Goal: Task Accomplishment & Management: Complete application form

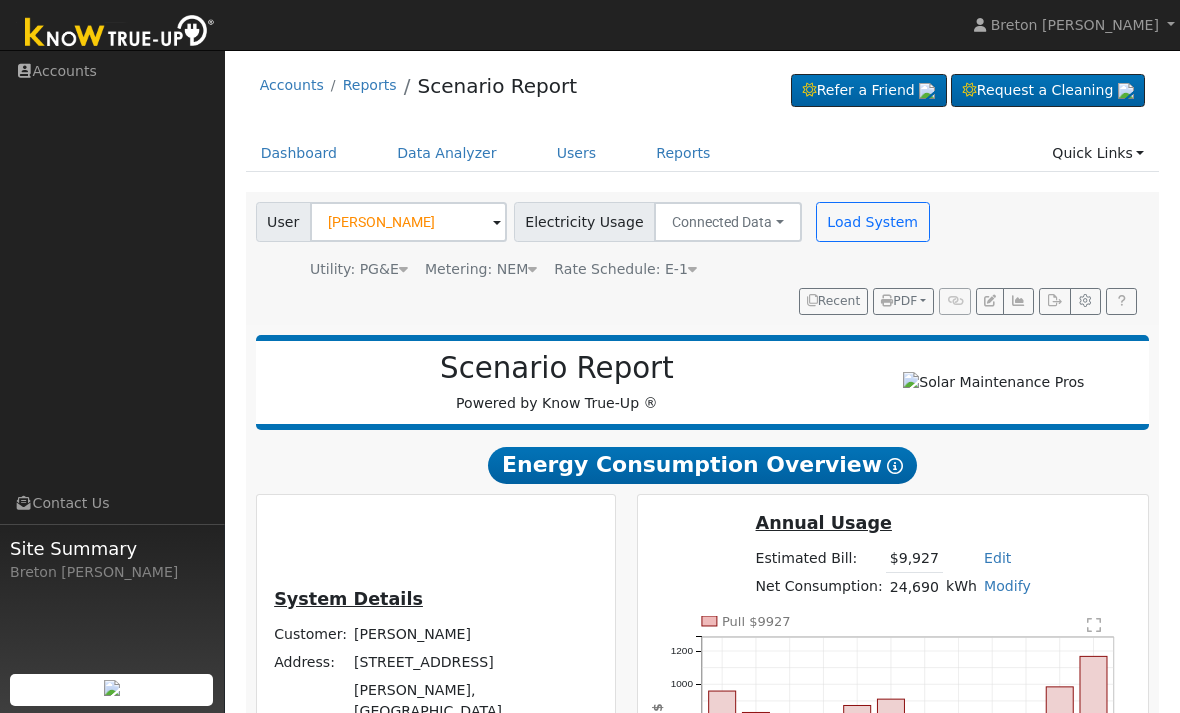
click at [304, 152] on link "Dashboard" at bounding box center [299, 153] width 107 height 37
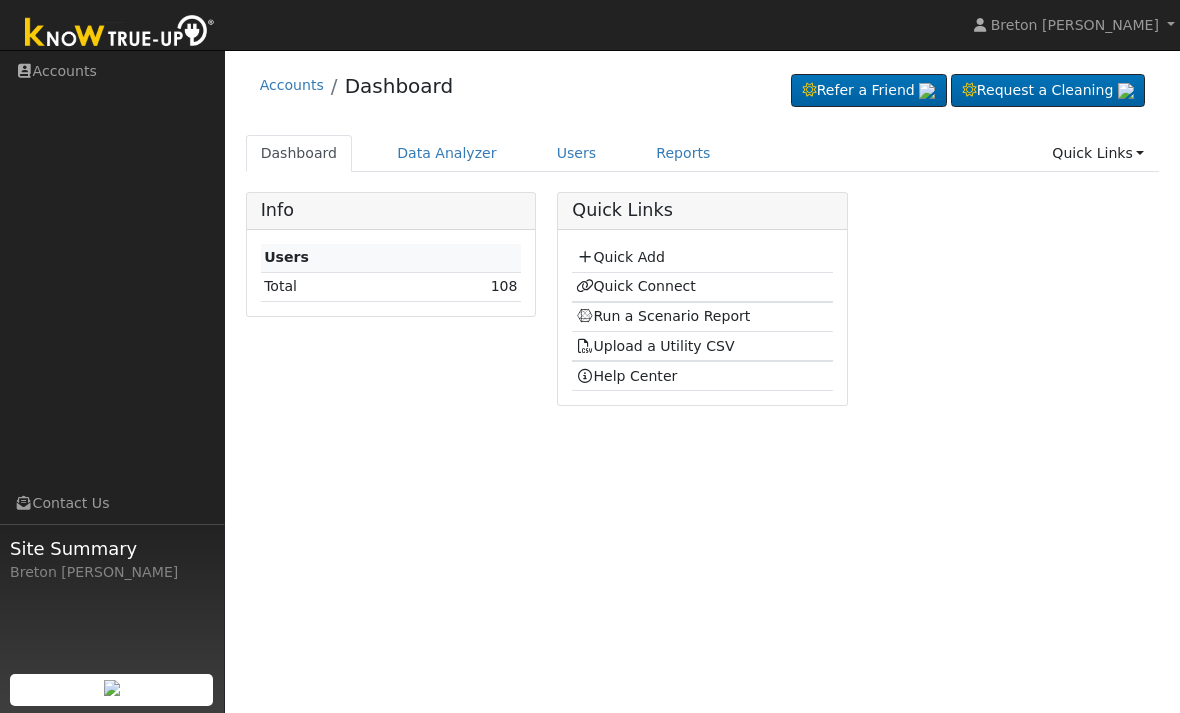
click at [635, 258] on link "Quick Add" at bounding box center [620, 257] width 89 height 16
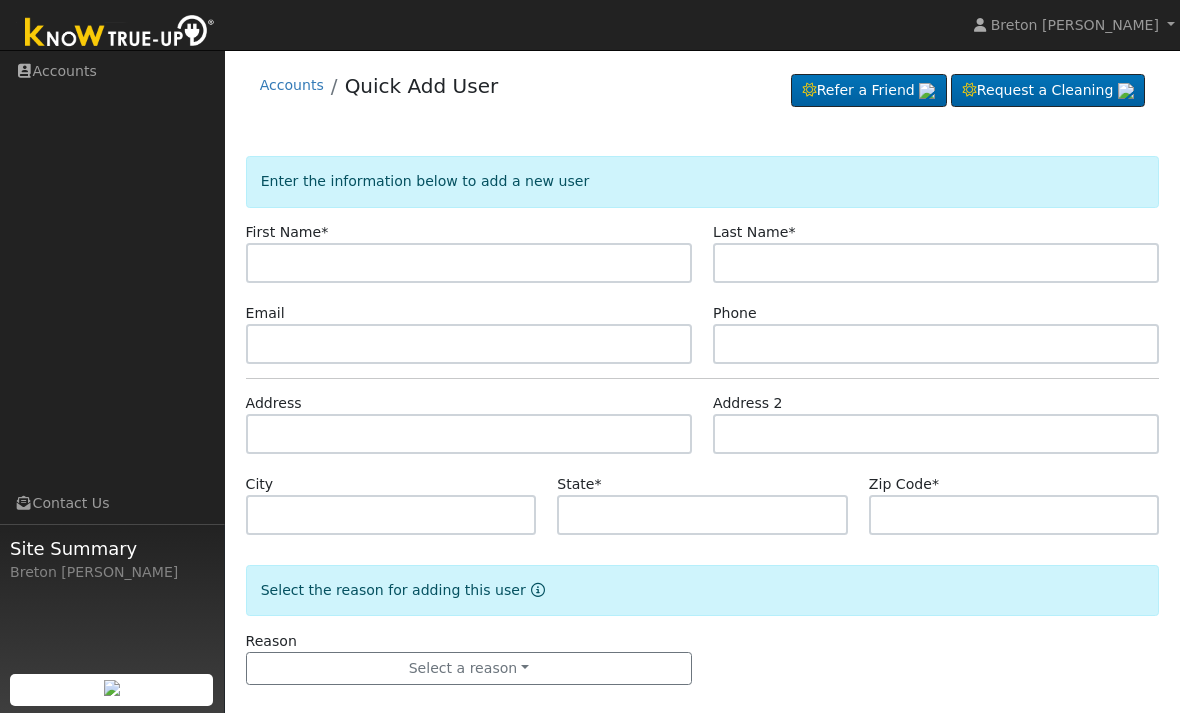
click at [294, 260] on input "text" at bounding box center [469, 263] width 446 height 40
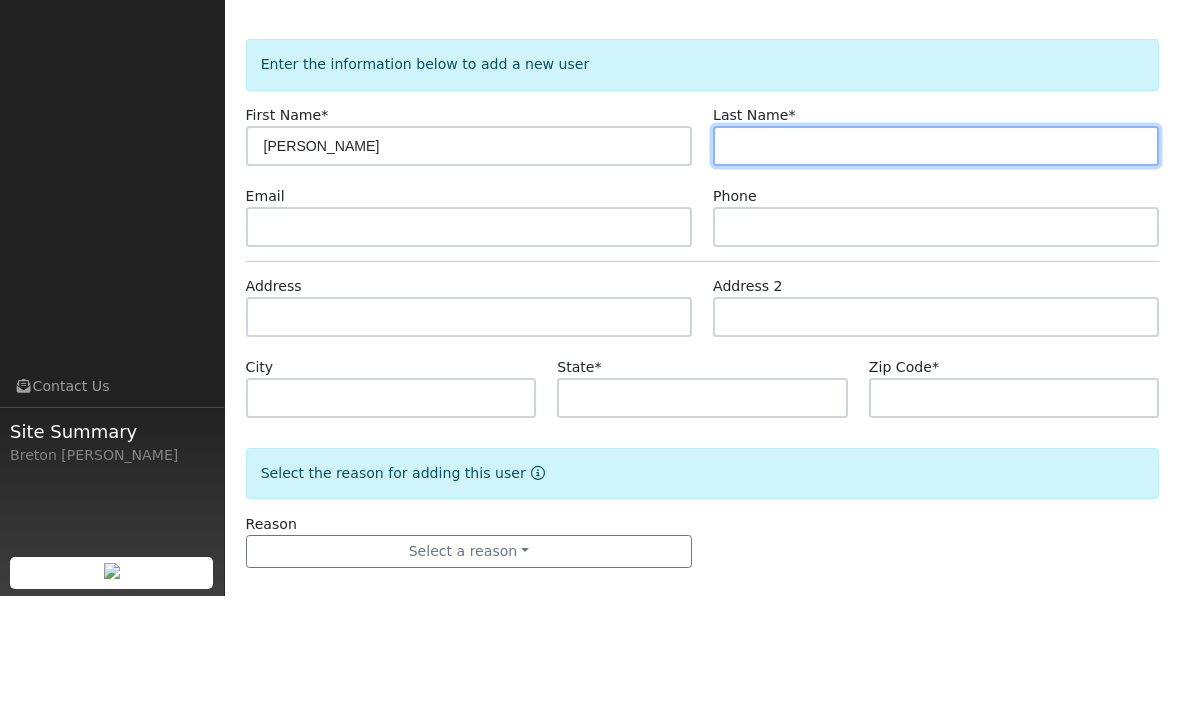
click at [793, 243] on input "text" at bounding box center [936, 263] width 446 height 40
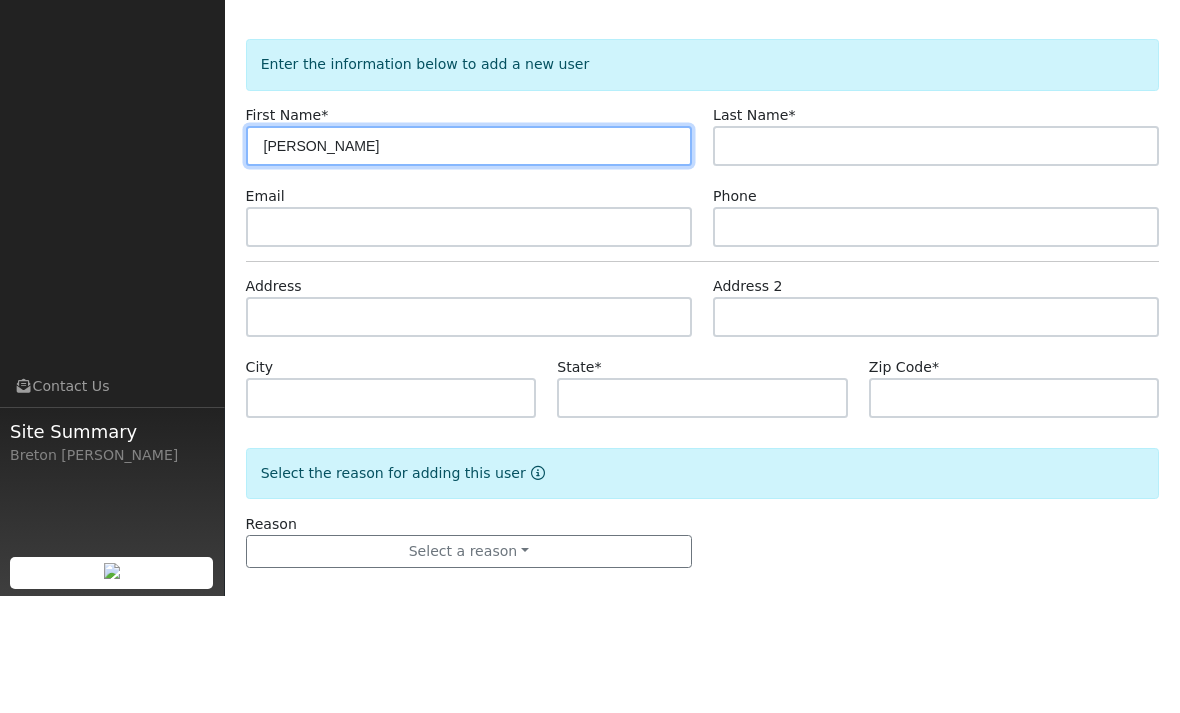
click at [367, 243] on input "Maricella" at bounding box center [469, 263] width 446 height 40
type input "Maricelia"
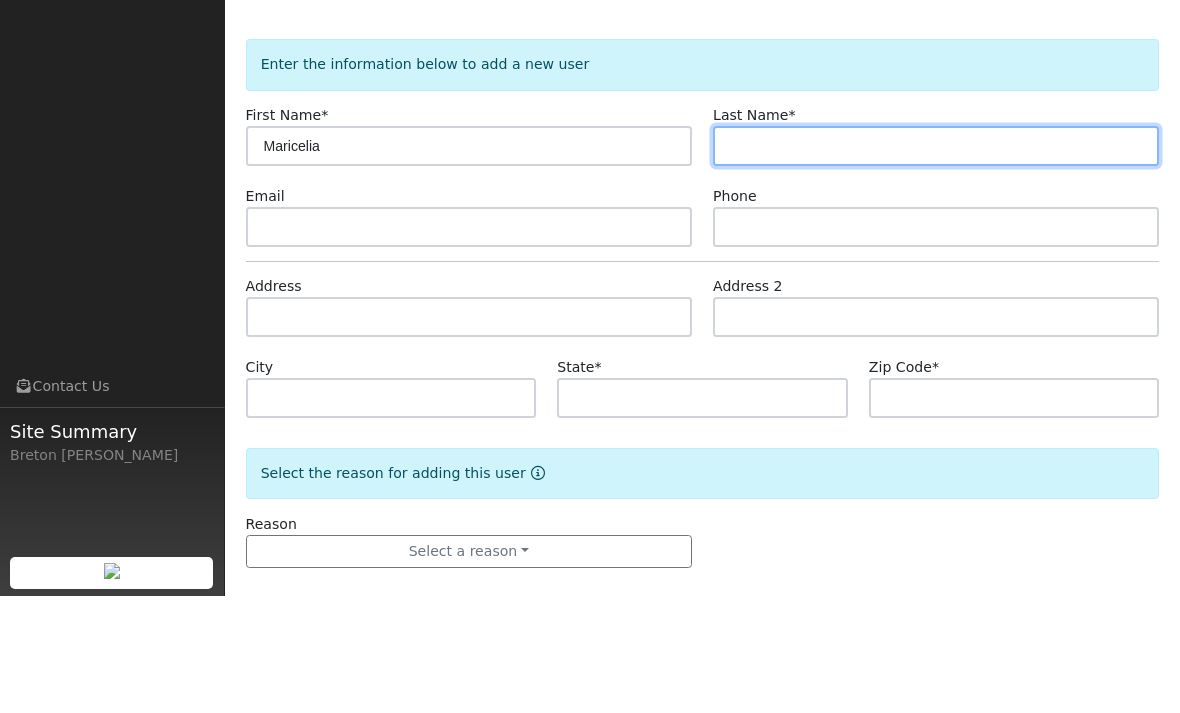
click at [802, 243] on input "text" at bounding box center [936, 263] width 446 height 40
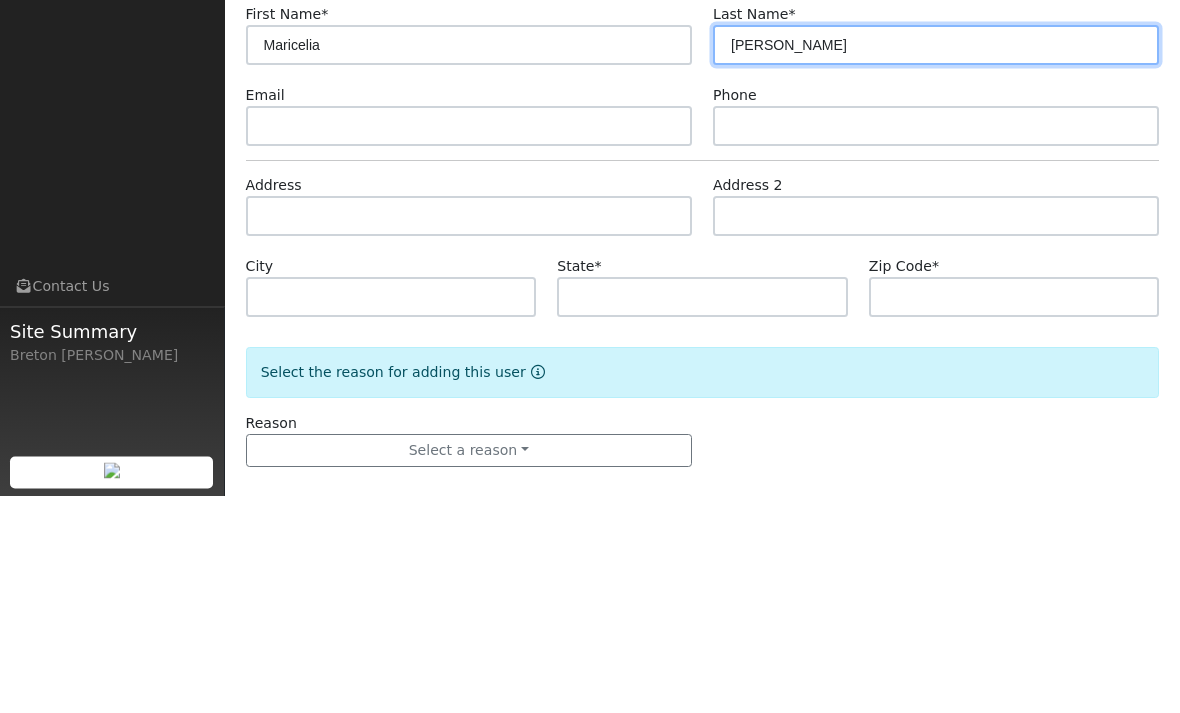
type input "Romero"
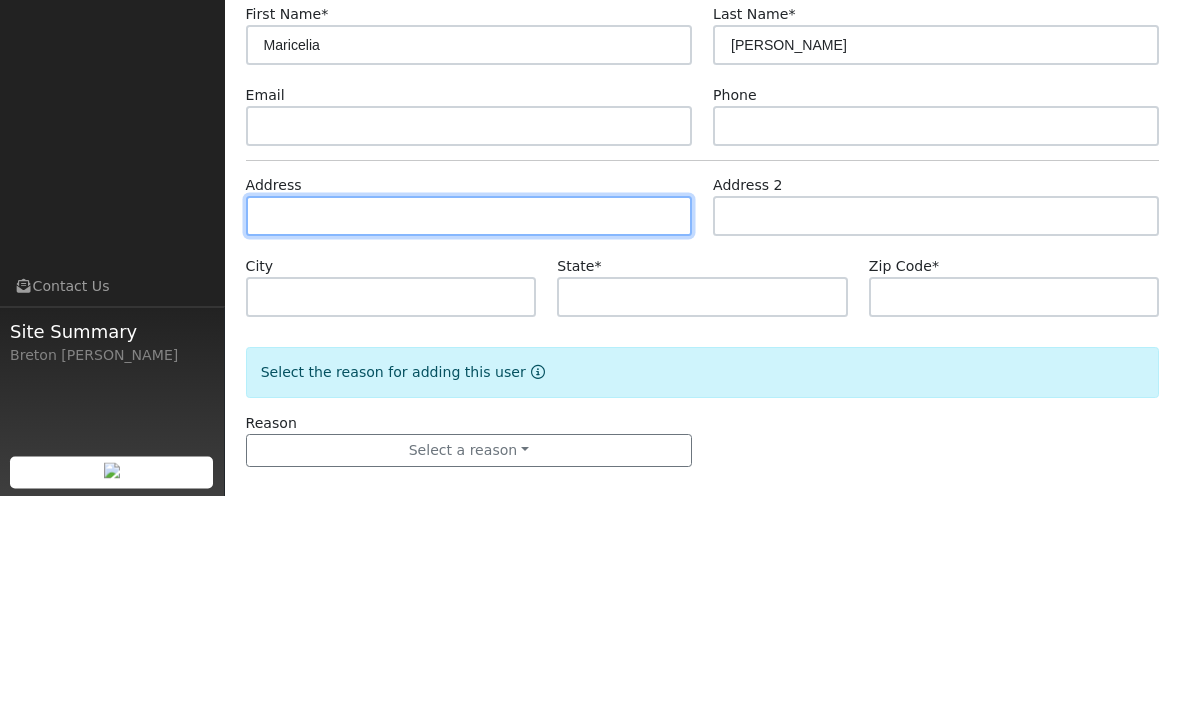
click at [355, 414] on input "text" at bounding box center [469, 434] width 446 height 40
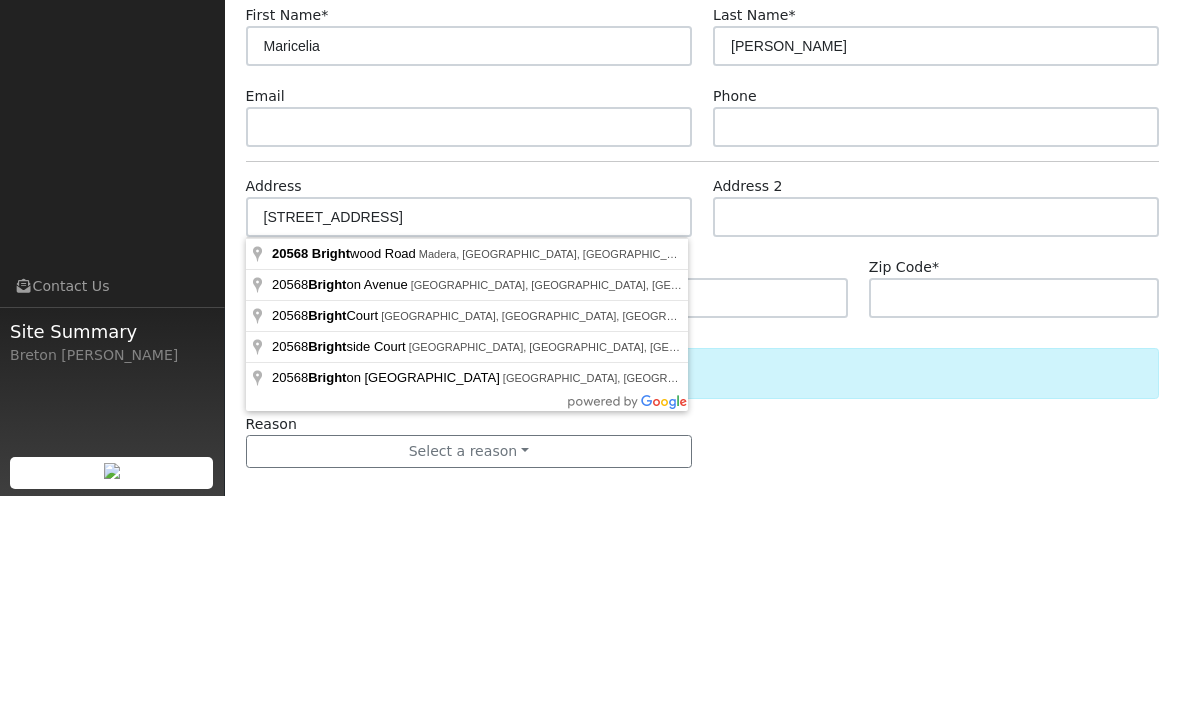
scroll to position [22, 0]
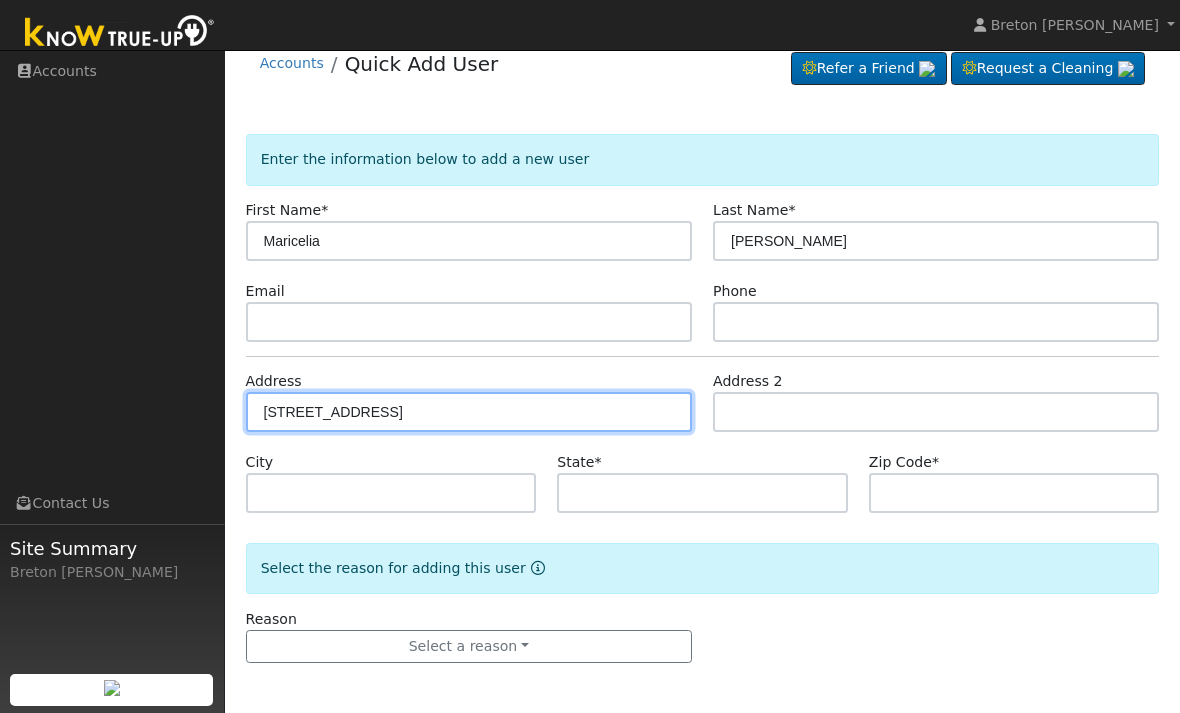
type input "[STREET_ADDRESS]"
type input "Madera"
type input "CA"
type input "93638"
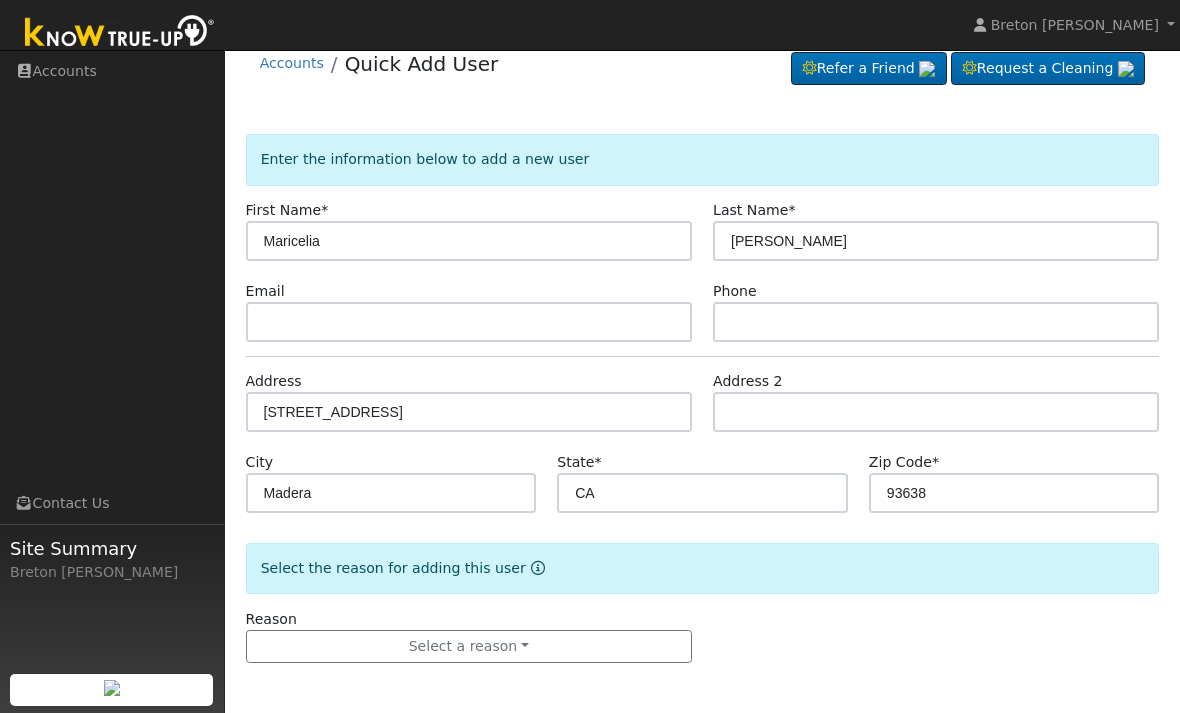
click at [518, 639] on button "Select a reason" at bounding box center [469, 647] width 446 height 34
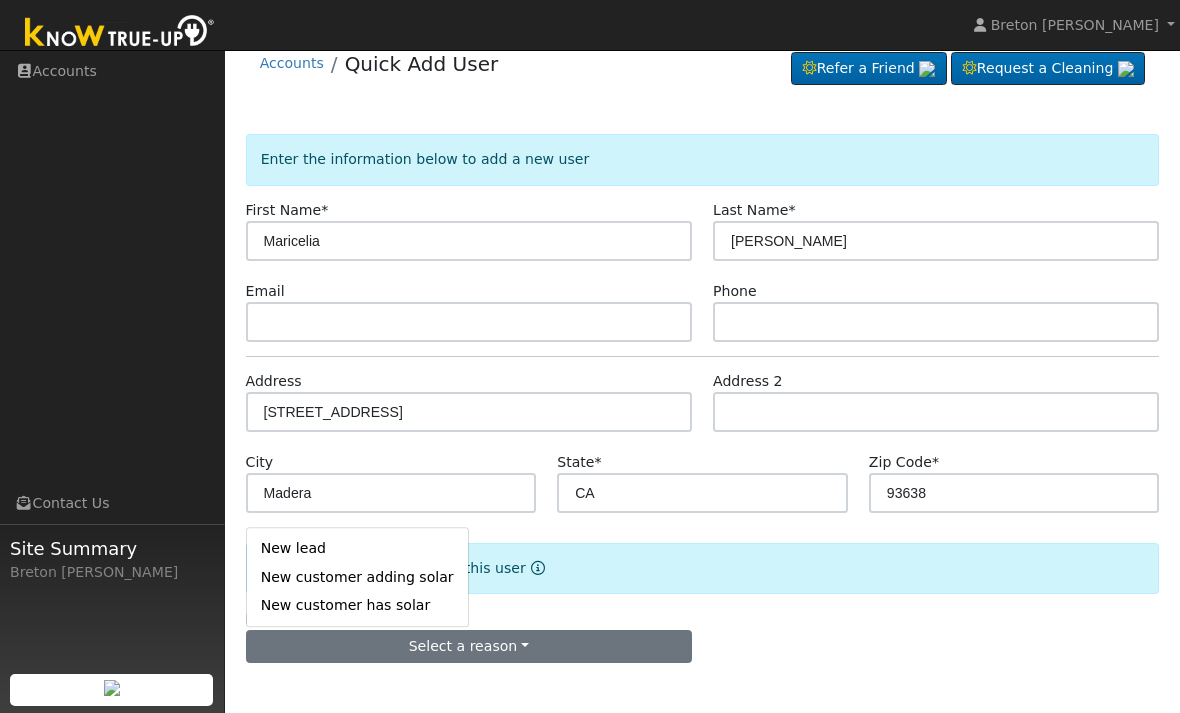
click at [370, 535] on link "New lead" at bounding box center [357, 549] width 221 height 28
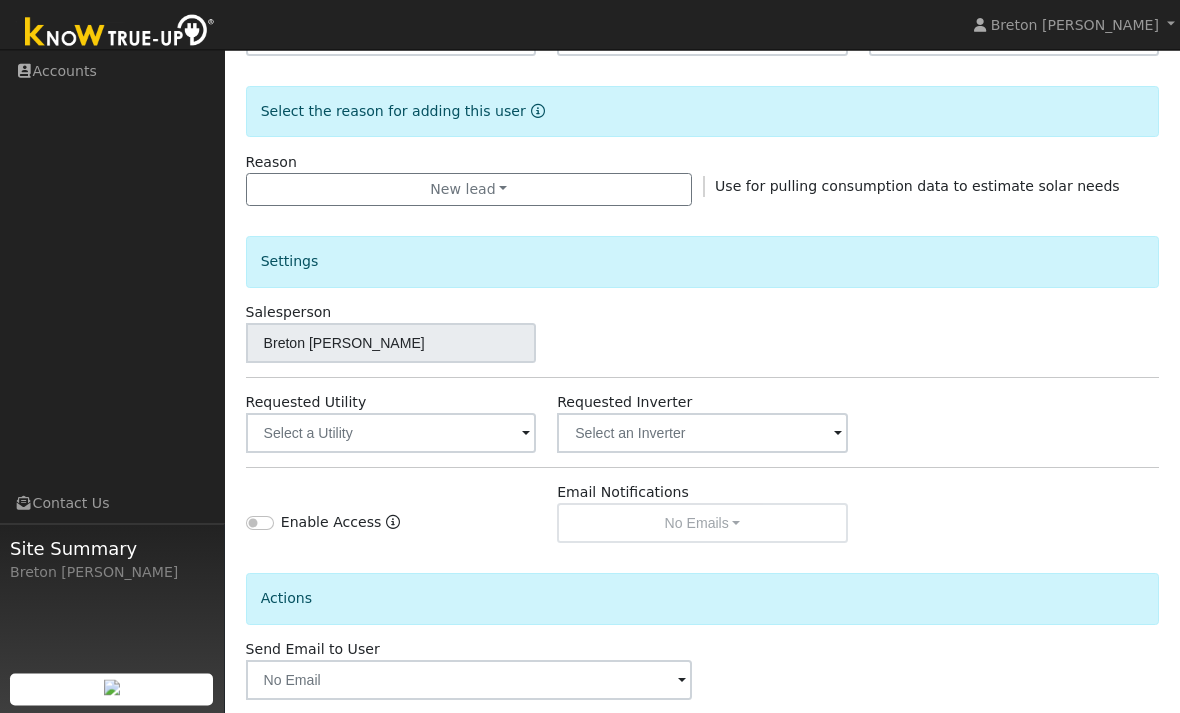
scroll to position [480, 0]
click at [483, 429] on input "text" at bounding box center [391, 432] width 291 height 40
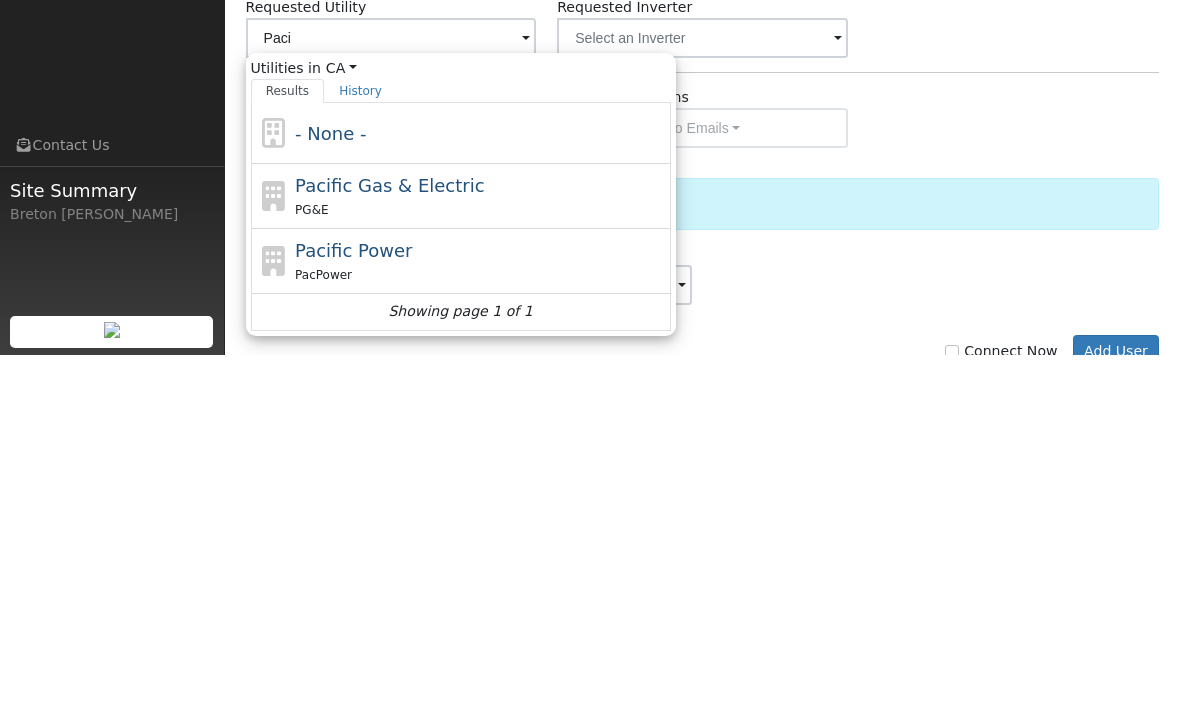
click at [444, 533] on span "Pacific Gas & Electric" at bounding box center [389, 543] width 189 height 21
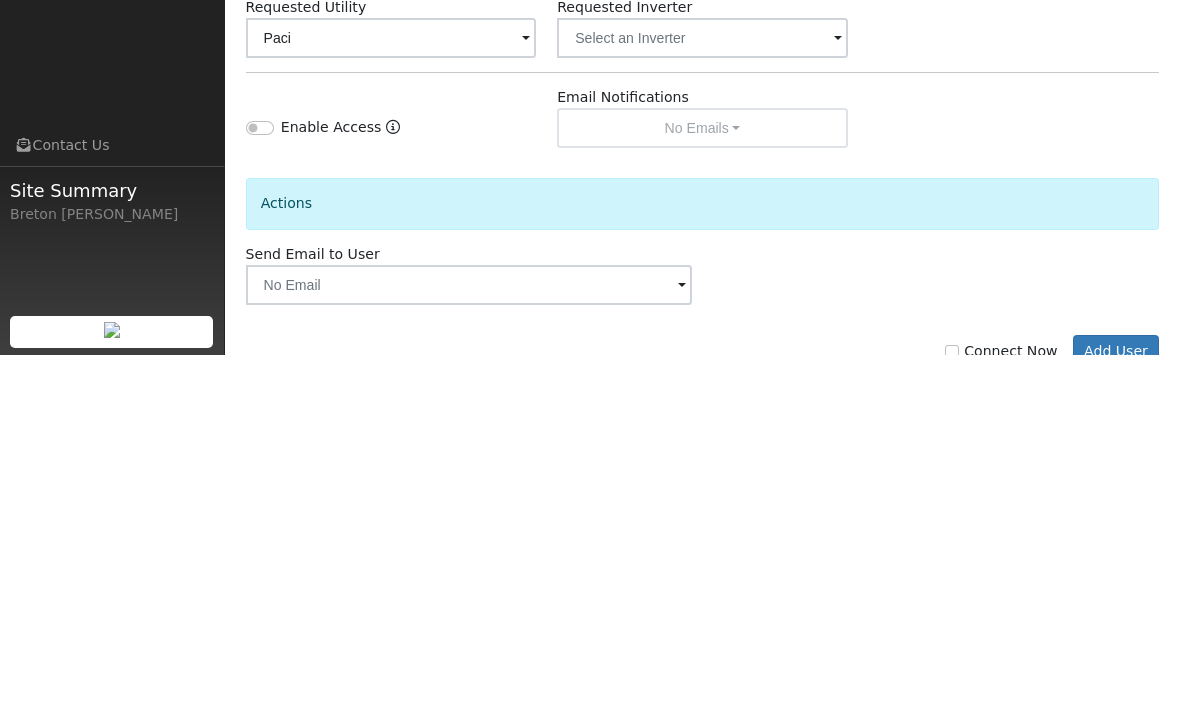
type input "Pacific Gas & Electric"
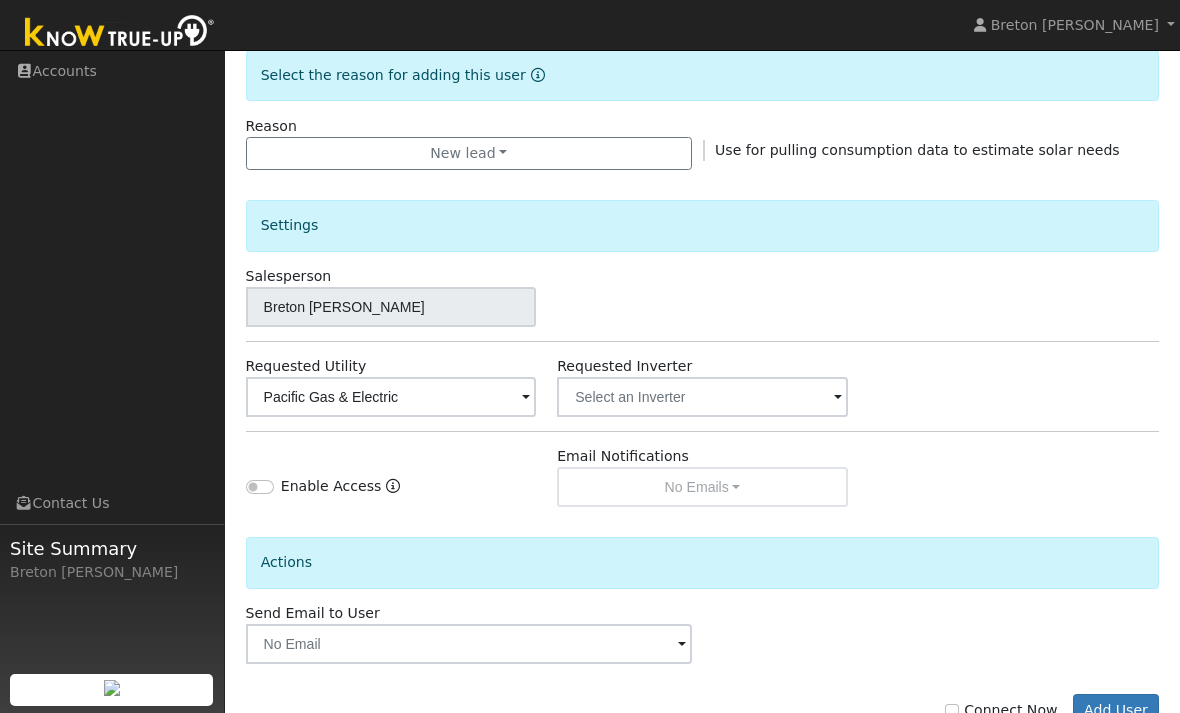
click at [1127, 703] on button "Add User" at bounding box center [1116, 711] width 87 height 34
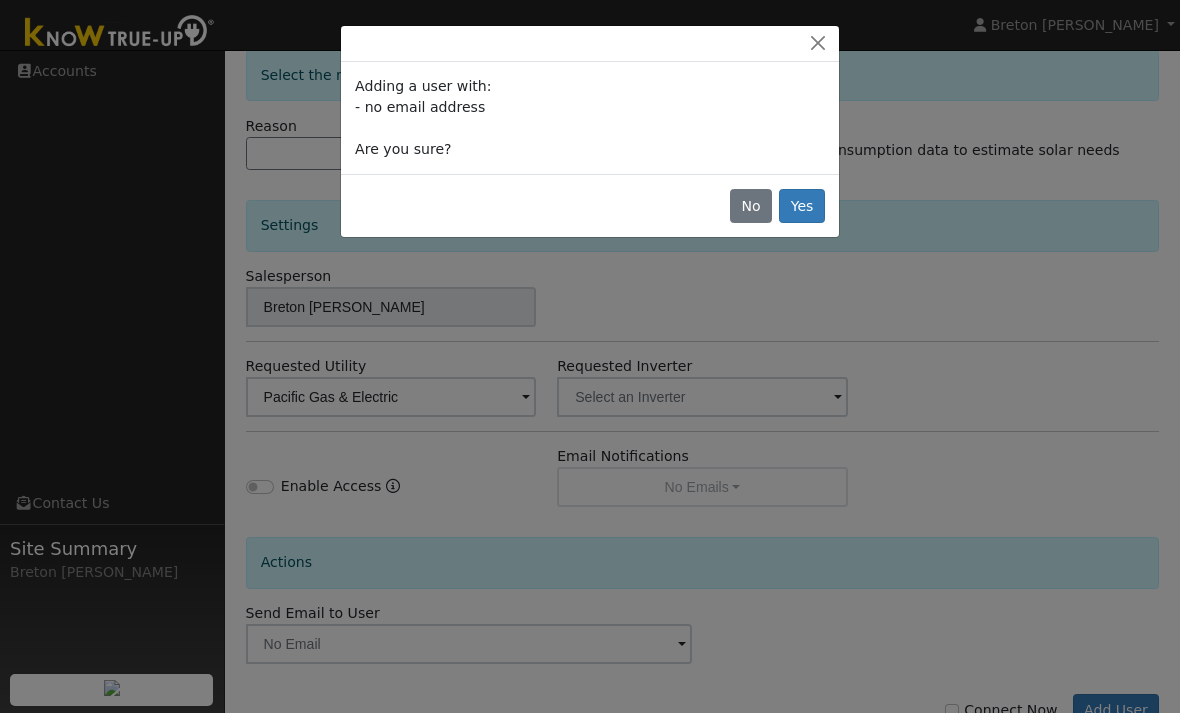
click at [803, 205] on button "Yes" at bounding box center [802, 206] width 46 height 34
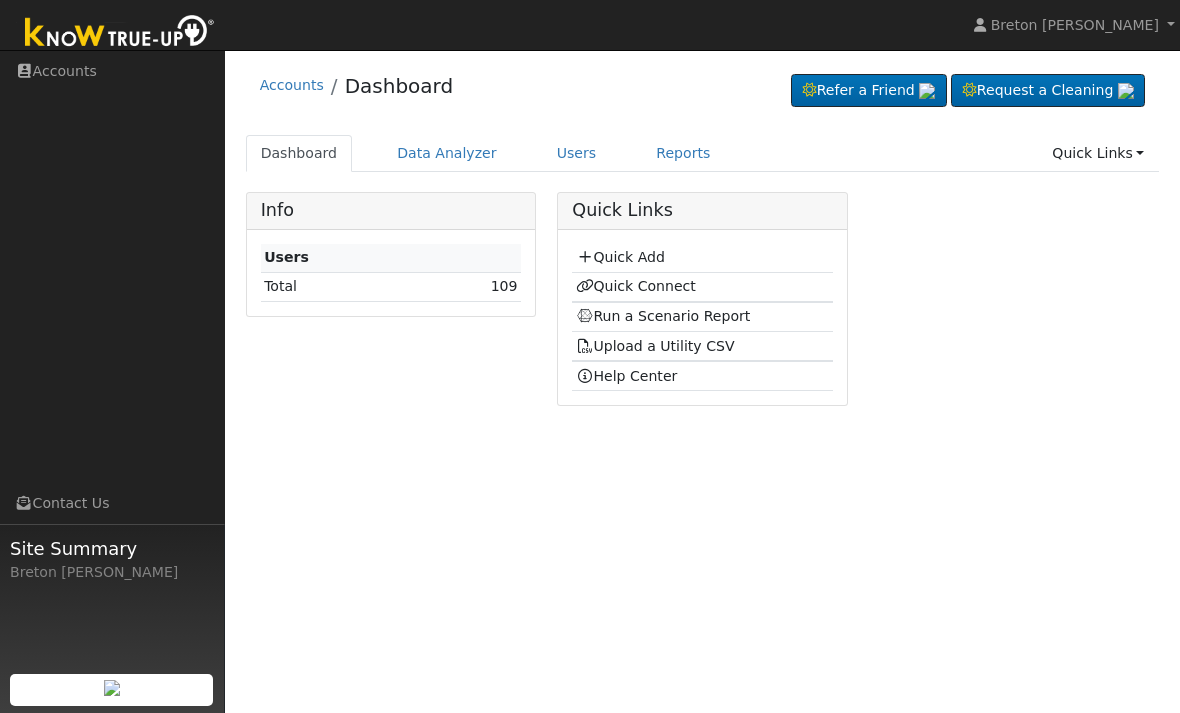
click at [654, 287] on link "Quick Connect" at bounding box center [636, 286] width 120 height 16
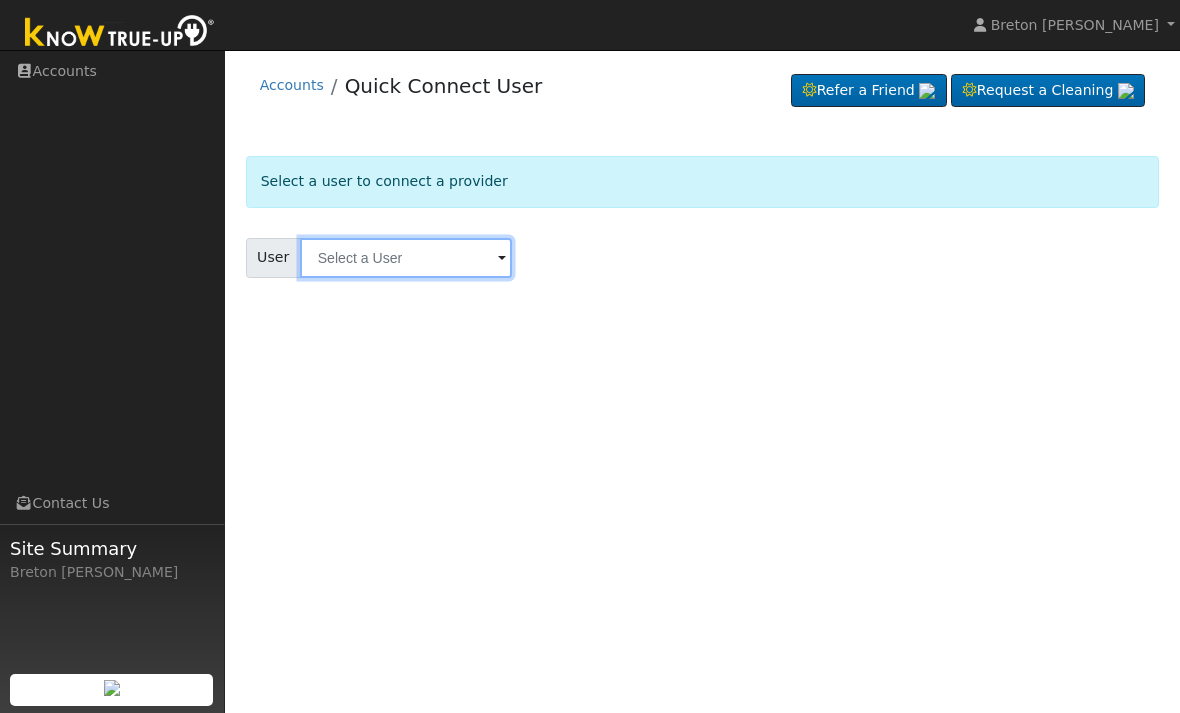
click at [421, 255] on input "text" at bounding box center [406, 258] width 212 height 40
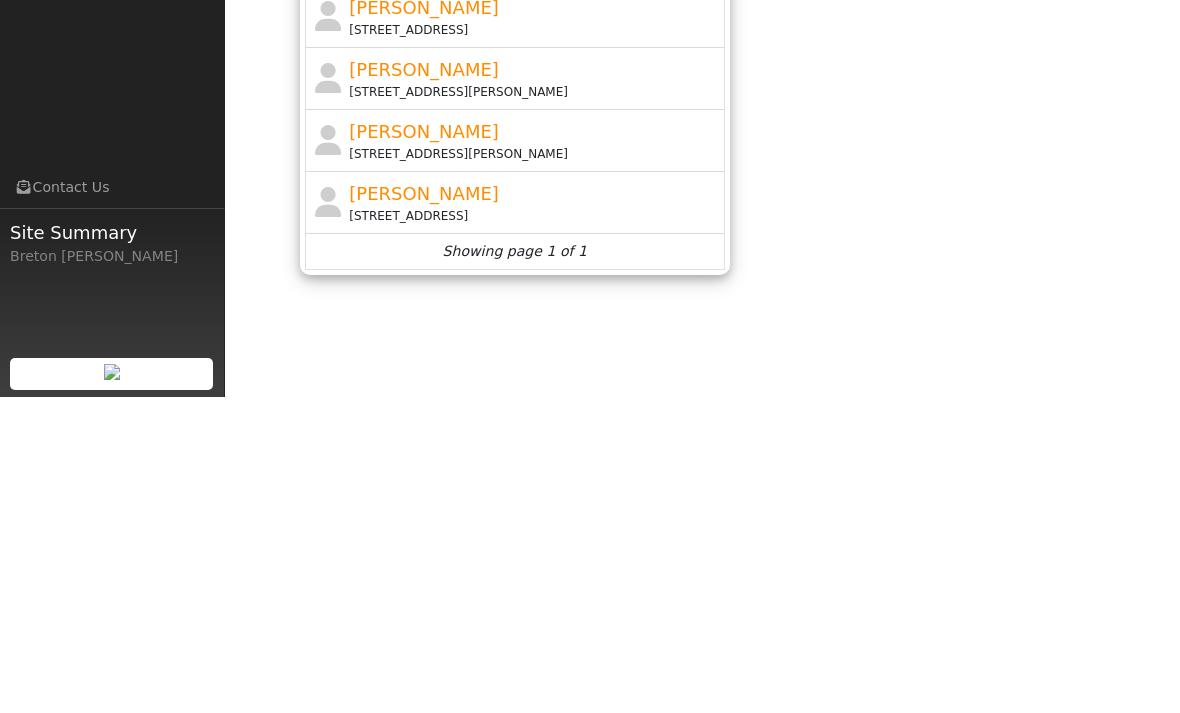
click at [436, 496] on div "[PERSON_NAME] [STREET_ADDRESS]" at bounding box center [534, 518] width 371 height 45
type input "[PERSON_NAME]"
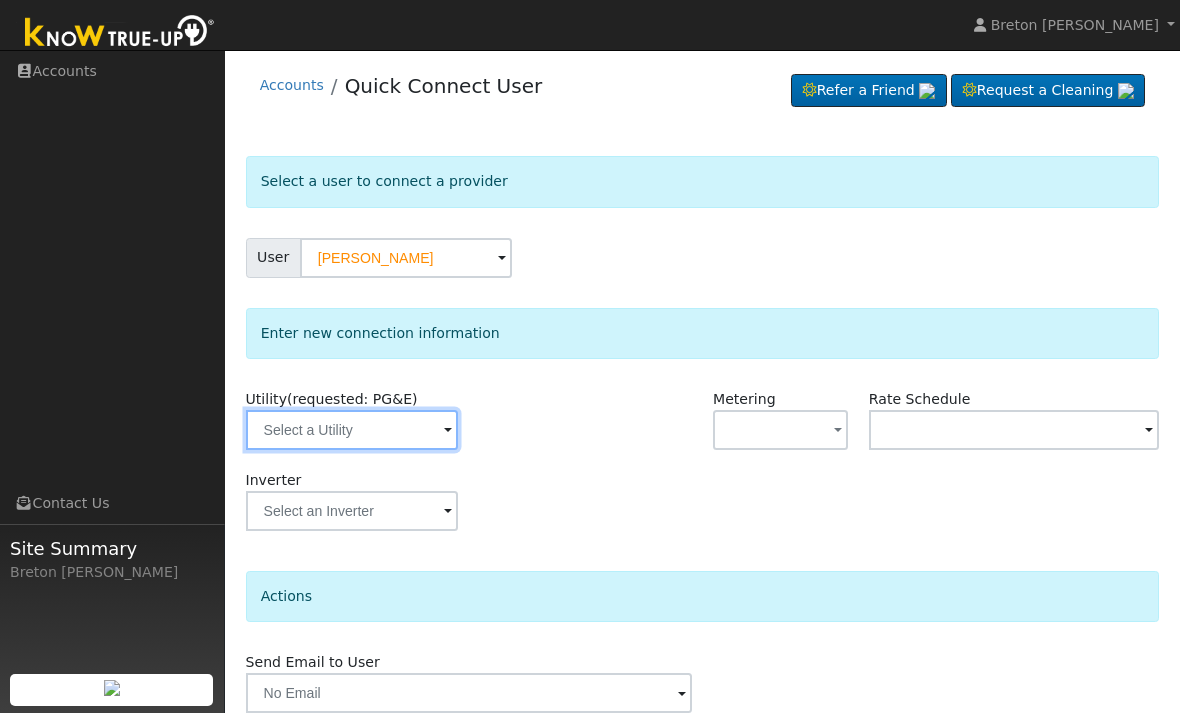
click at [352, 432] on input "text" at bounding box center [352, 430] width 212 height 40
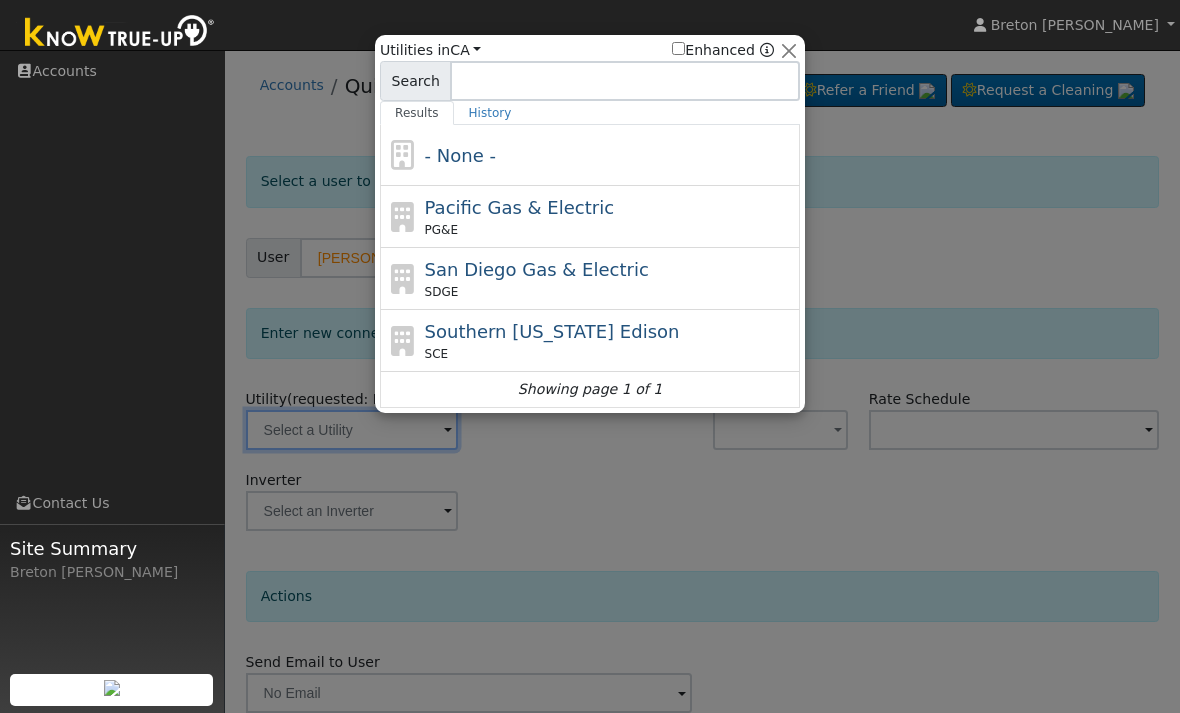
click at [541, 219] on div "Pacific Gas & Electric PG&E" at bounding box center [610, 216] width 371 height 45
type input "PG&E"
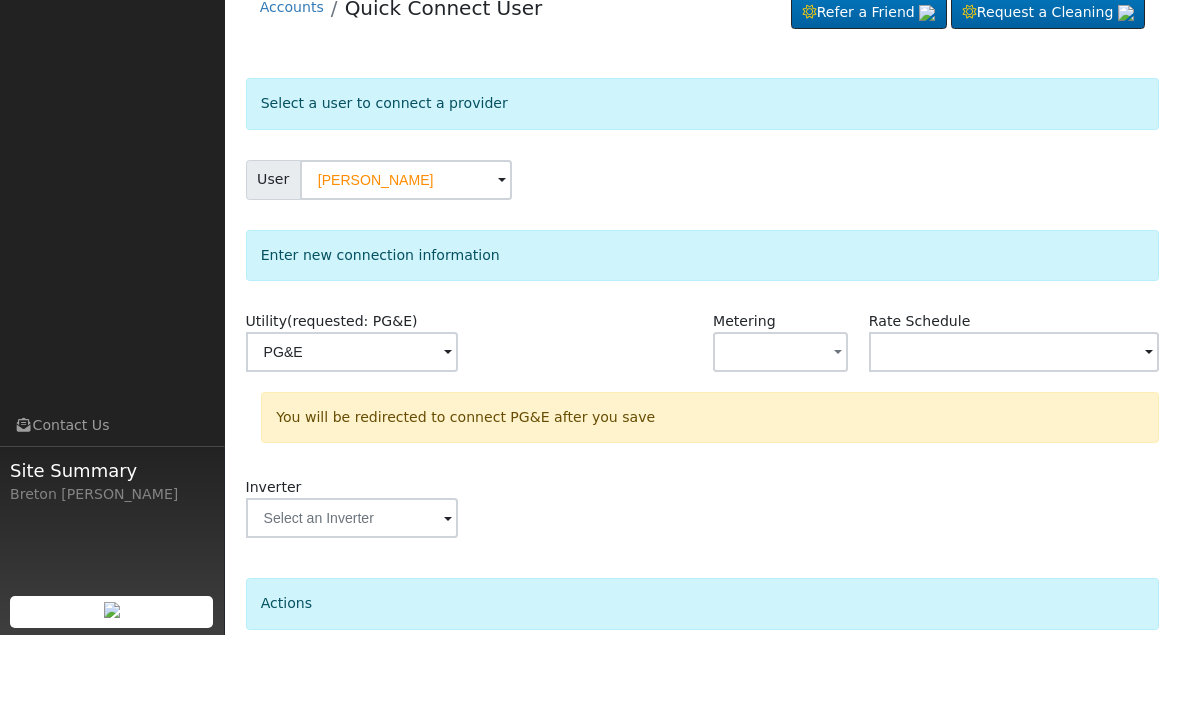
scroll to position [104, 0]
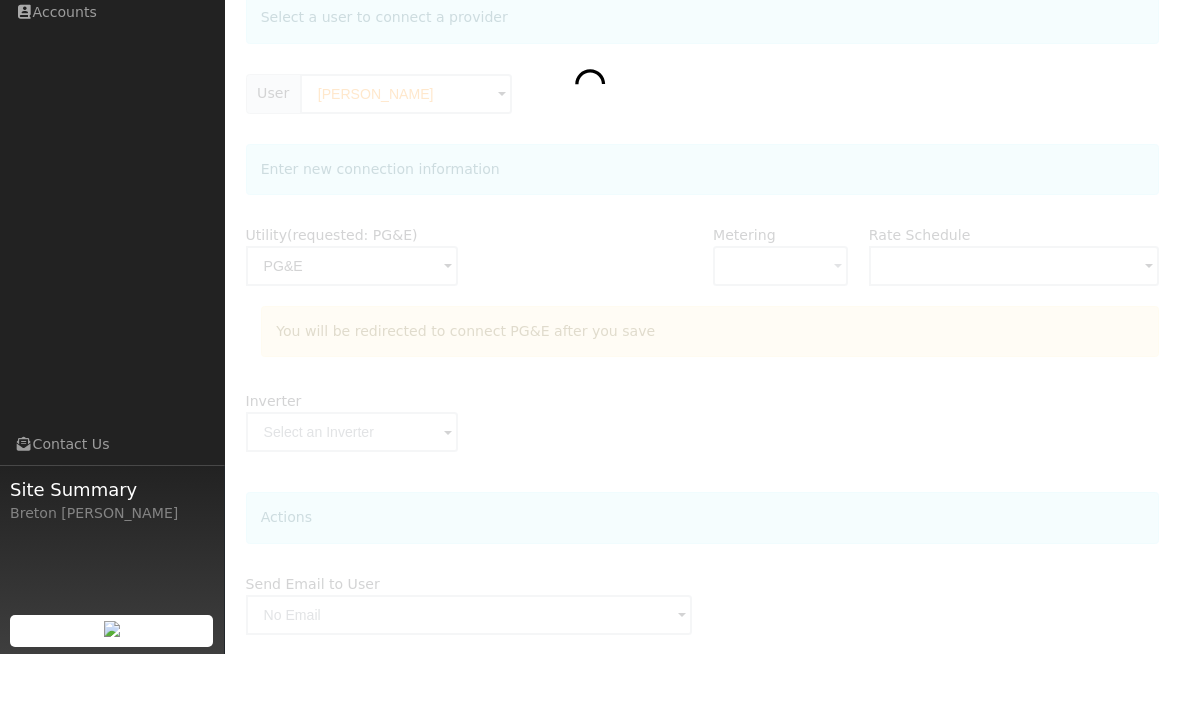
scroll to position [168, 0]
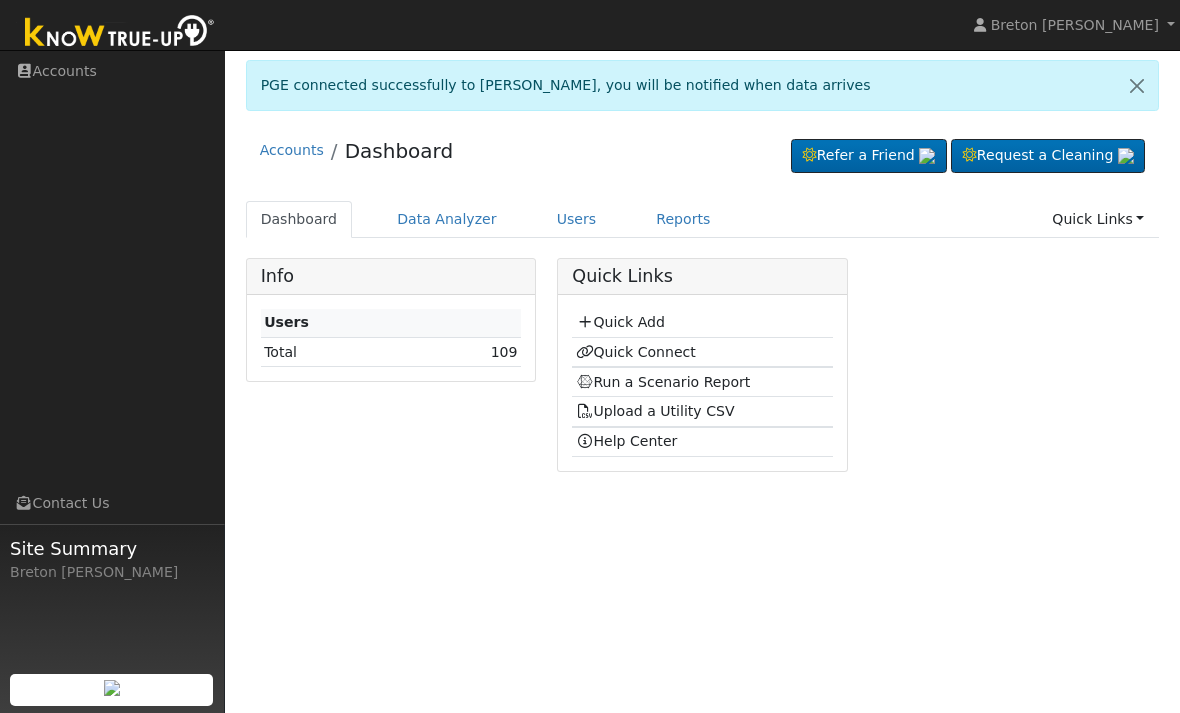
click at [657, 381] on link "Run a Scenario Report" at bounding box center [663, 382] width 175 height 16
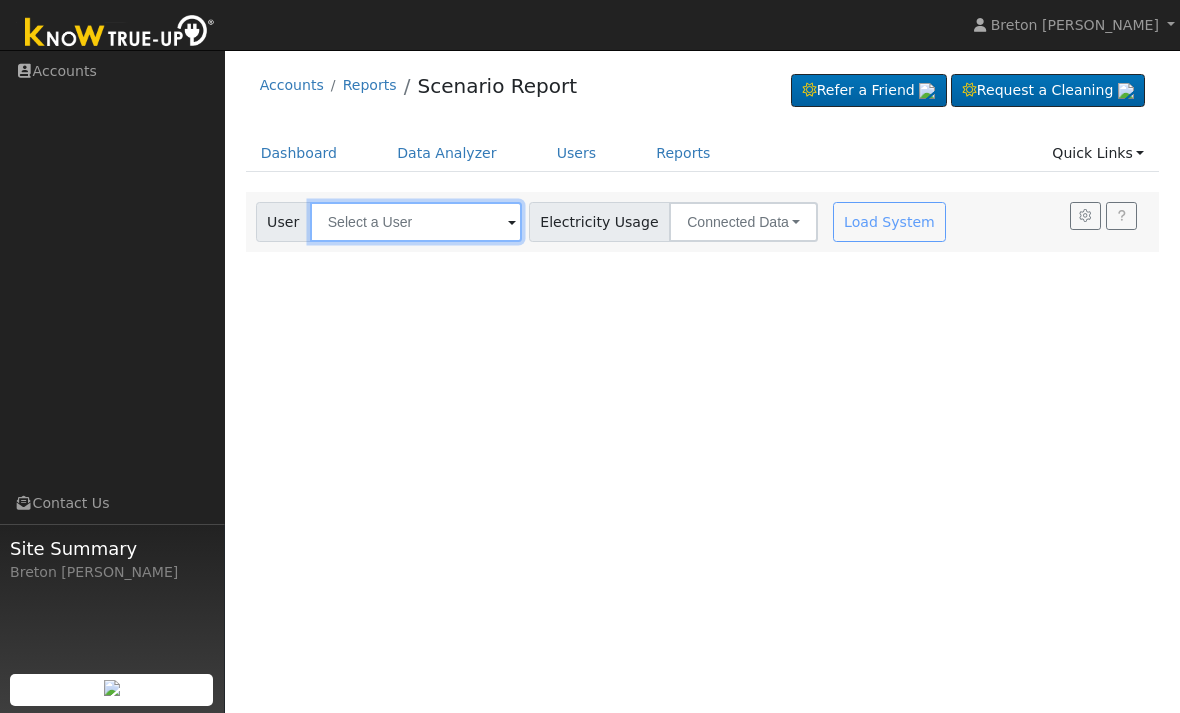
click at [417, 229] on input "text" at bounding box center [416, 222] width 212 height 40
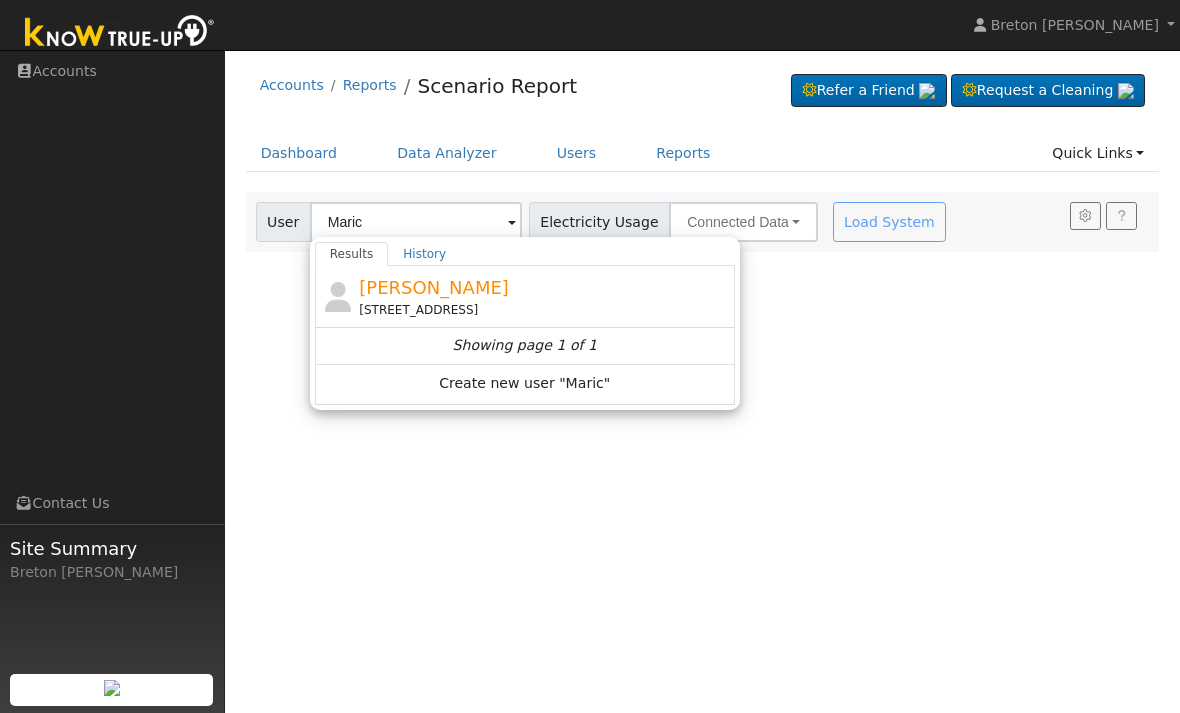
click at [437, 281] on span "[PERSON_NAME]" at bounding box center [434, 287] width 150 height 21
type input "[PERSON_NAME]"
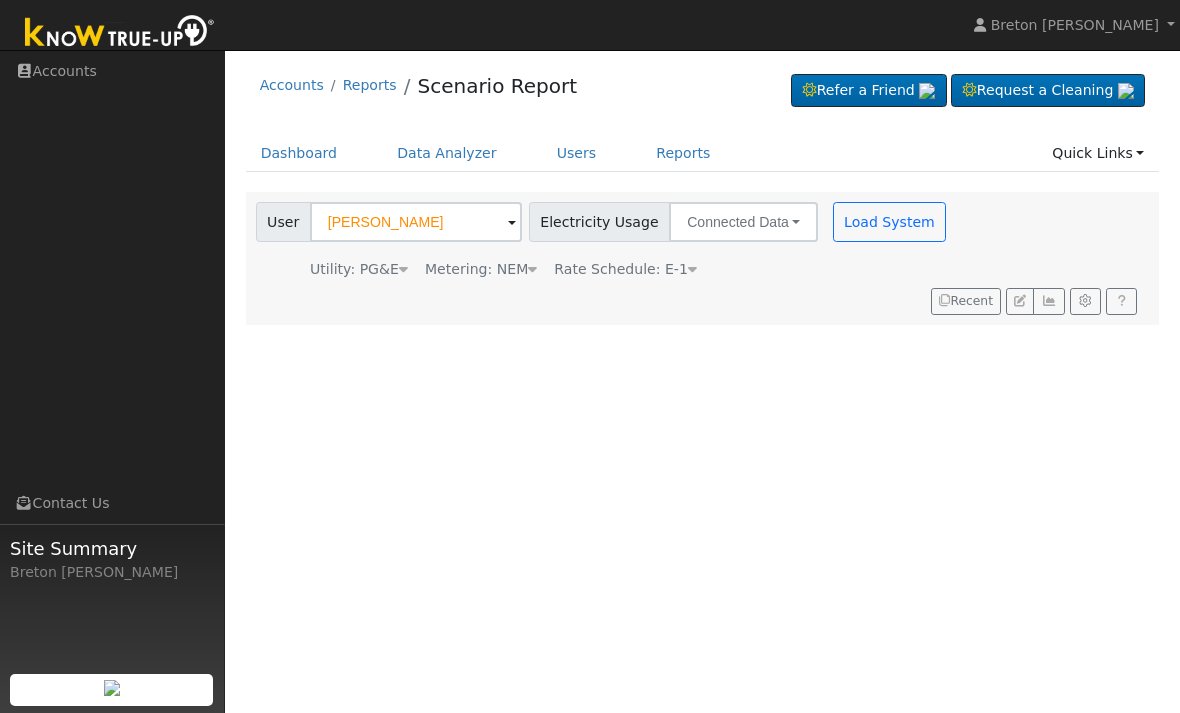
click at [833, 223] on button "Load System" at bounding box center [890, 222] width 114 height 40
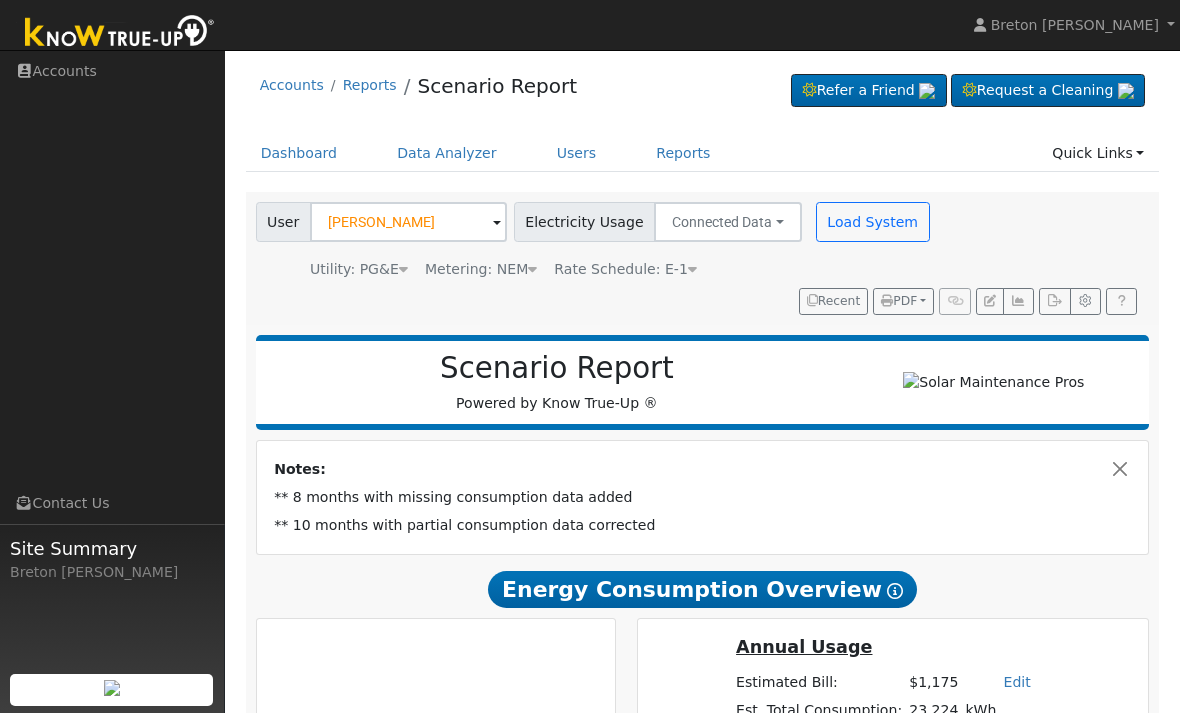
click at [855, 225] on button "Load System" at bounding box center [873, 222] width 114 height 40
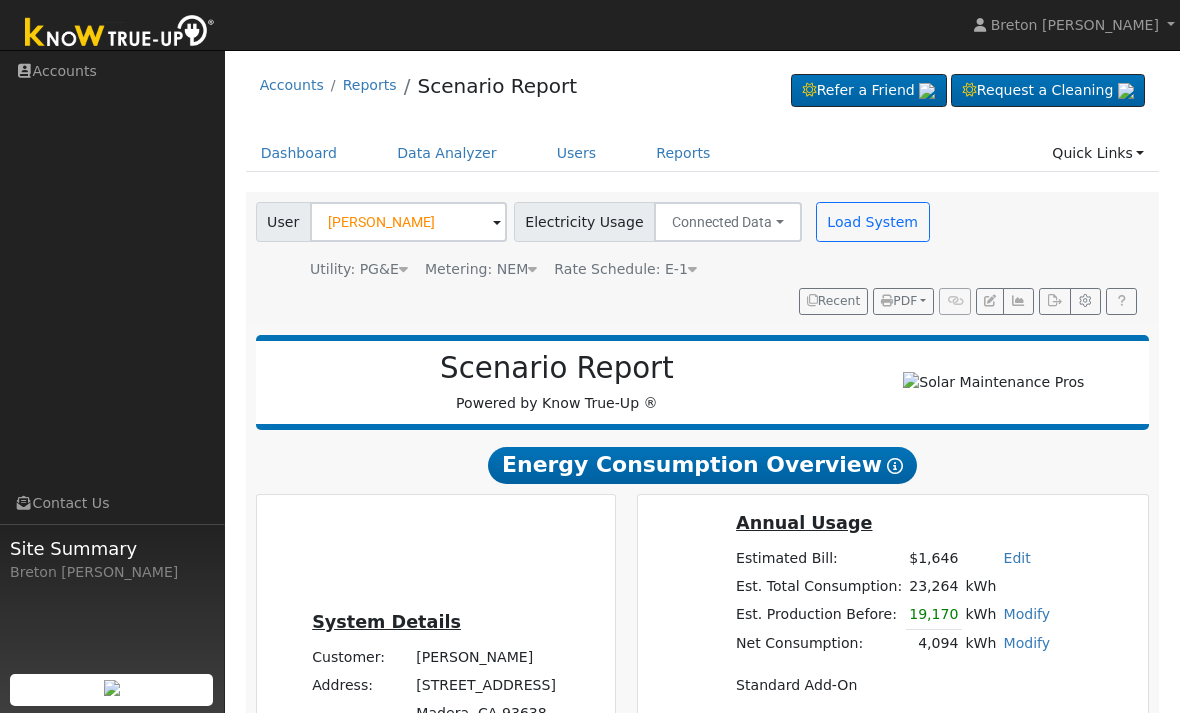
click at [859, 204] on button "Load System" at bounding box center [873, 222] width 114 height 40
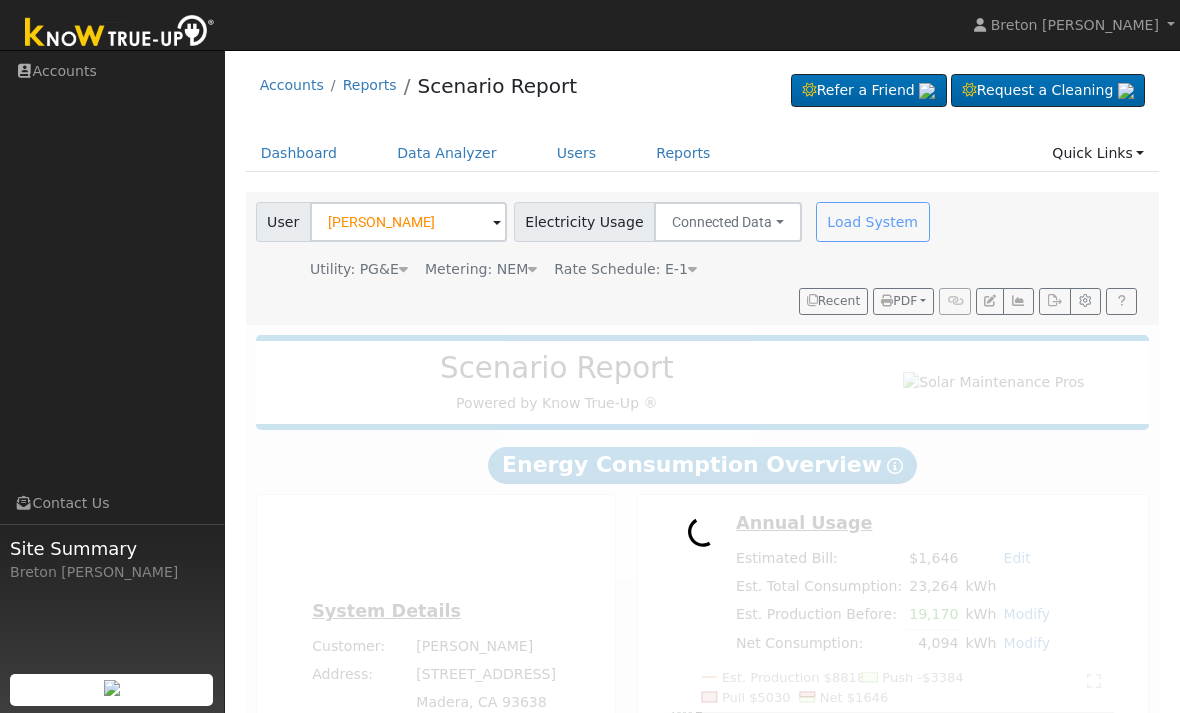
radio input "true"
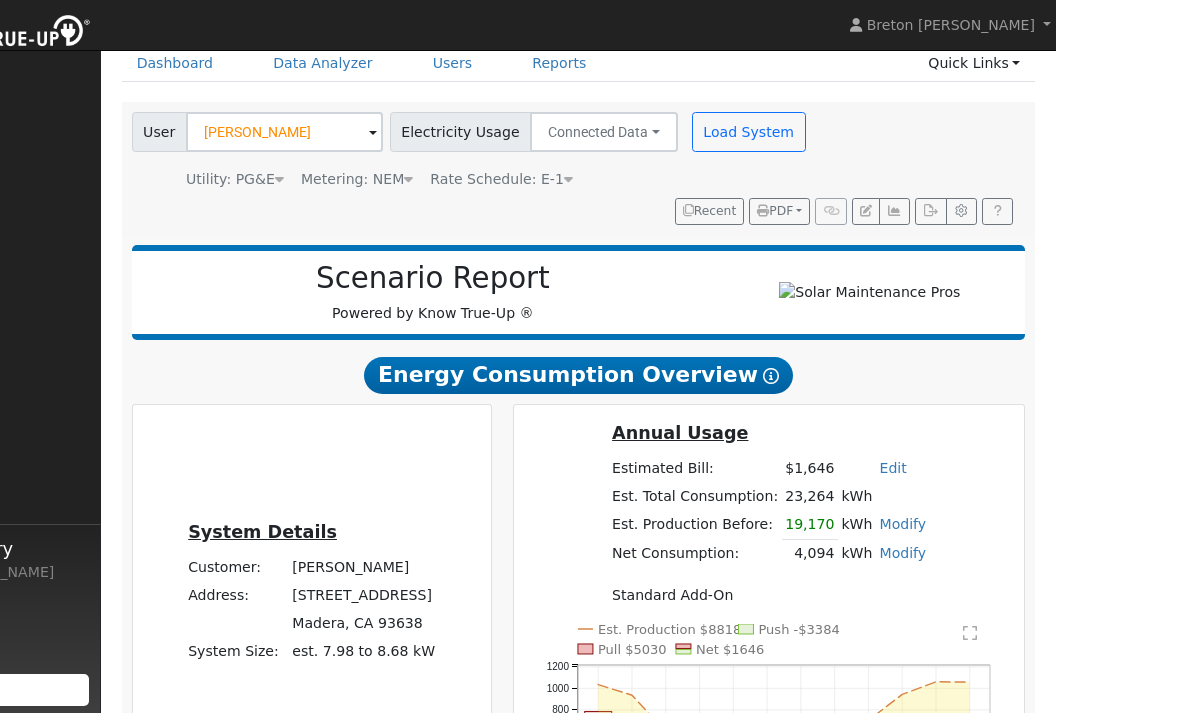
scroll to position [102, 0]
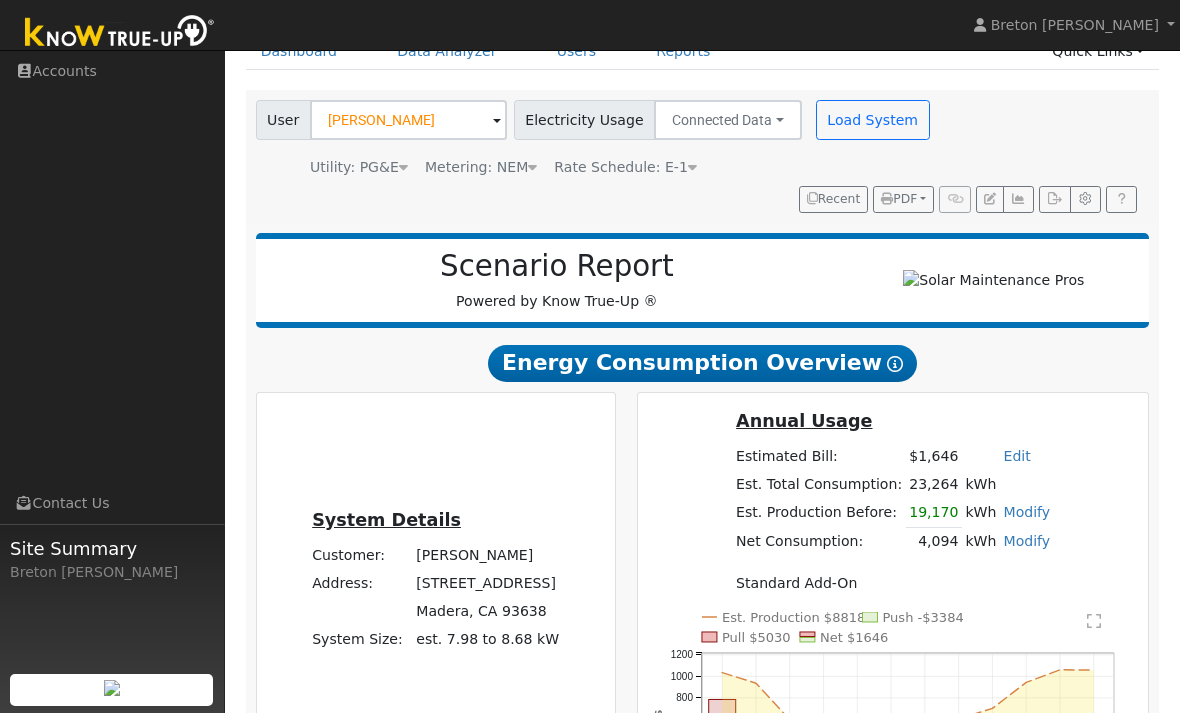
click at [1030, 205] on button "button" at bounding box center [1018, 200] width 31 height 28
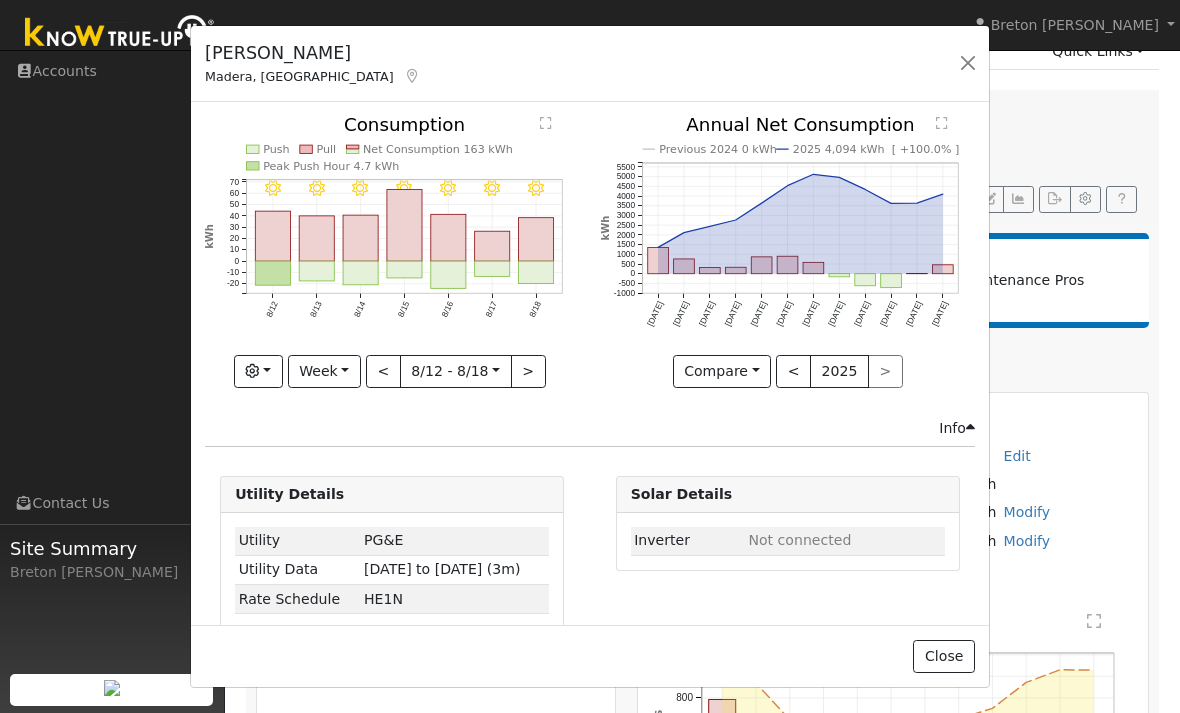
click at [353, 378] on button "Week" at bounding box center [324, 372] width 73 height 34
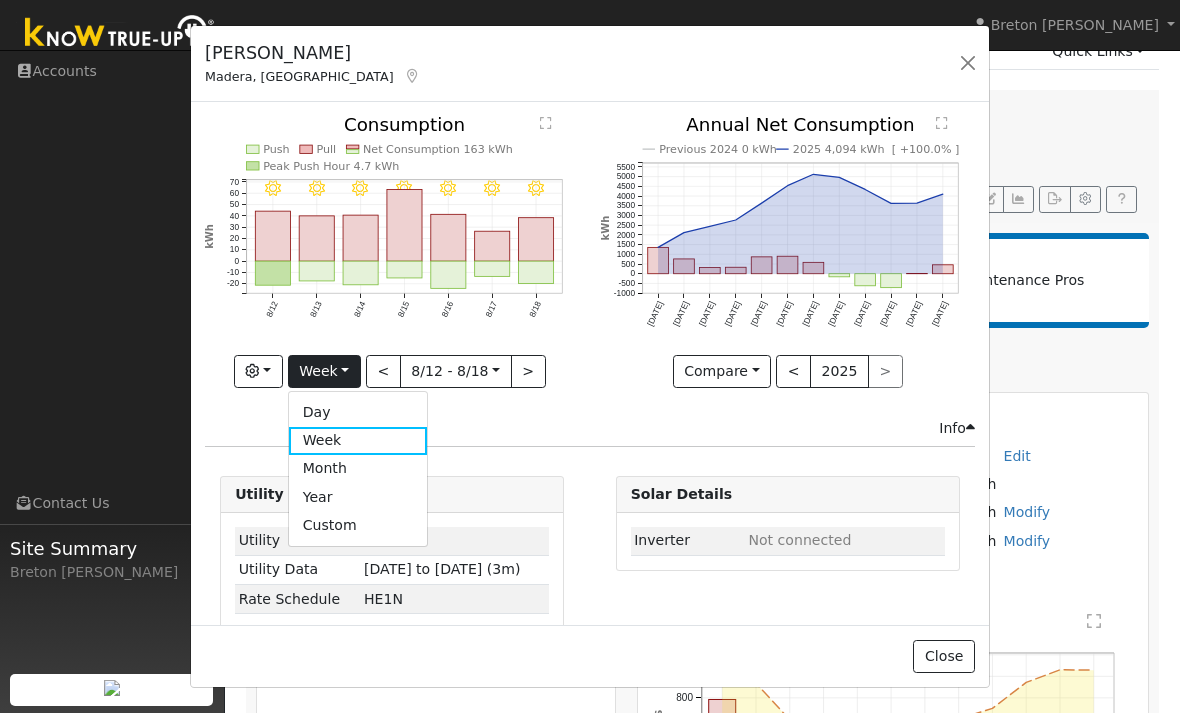
click at [340, 498] on link "Year" at bounding box center [358, 497] width 139 height 28
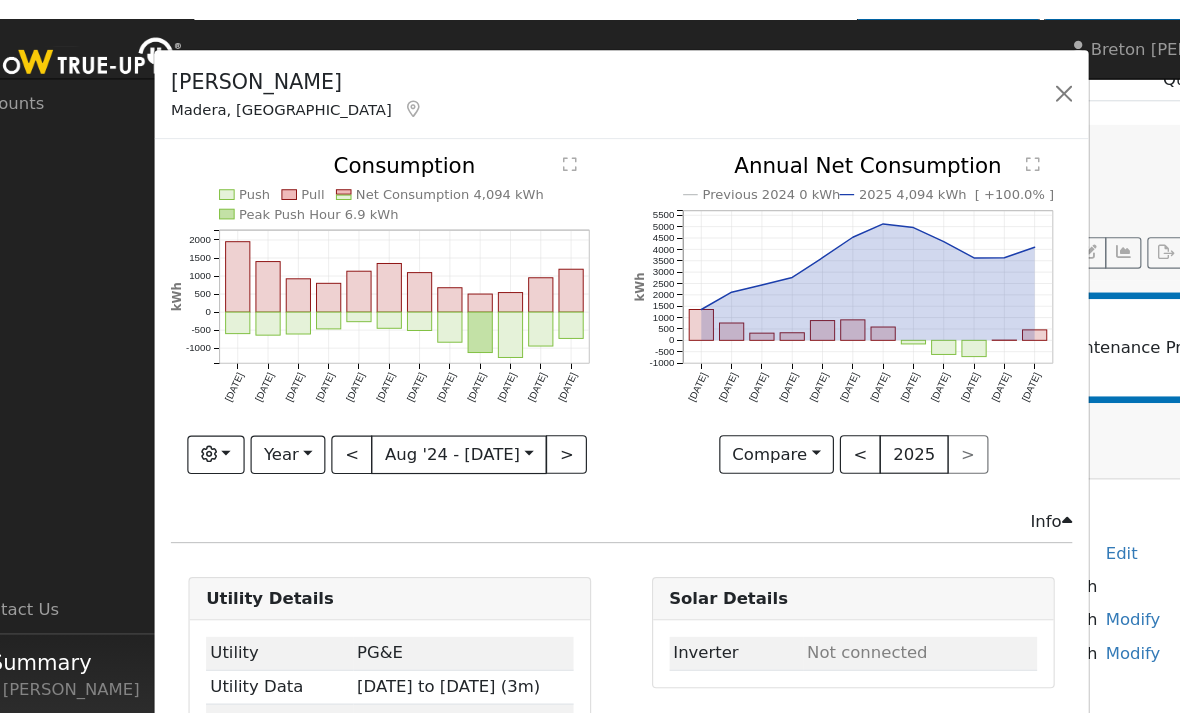
scroll to position [84, 0]
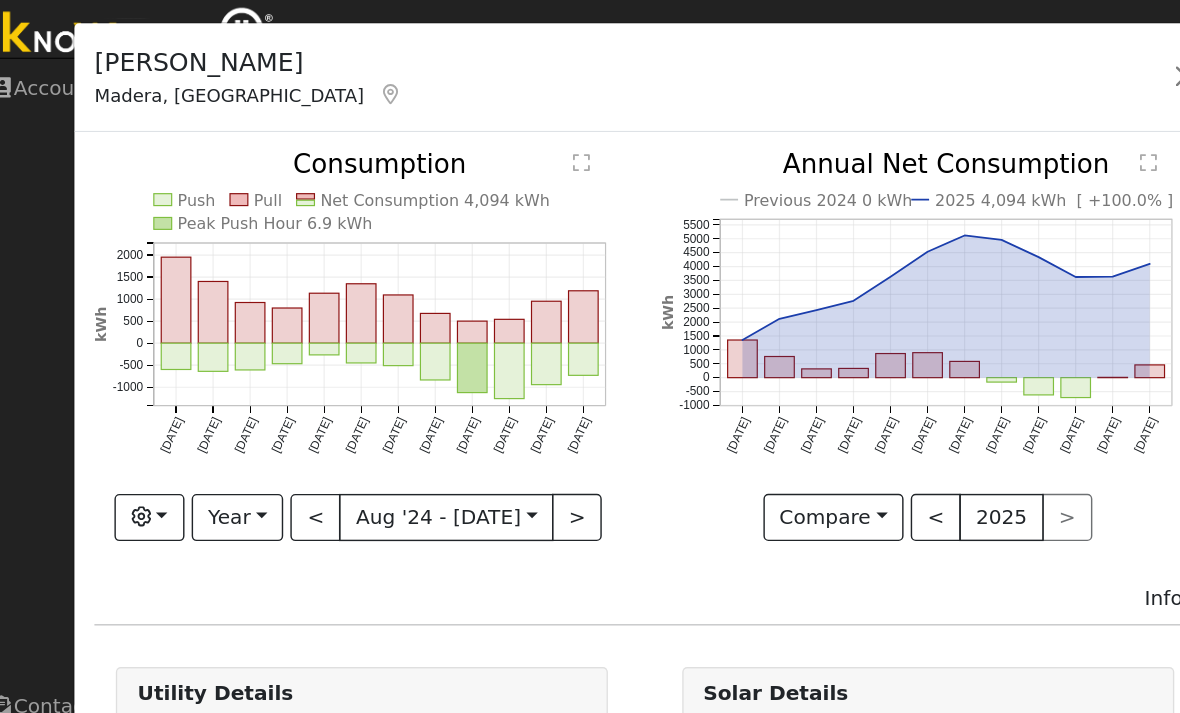
click at [232, 368] on button "<" at bounding box center [243, 372] width 35 height 34
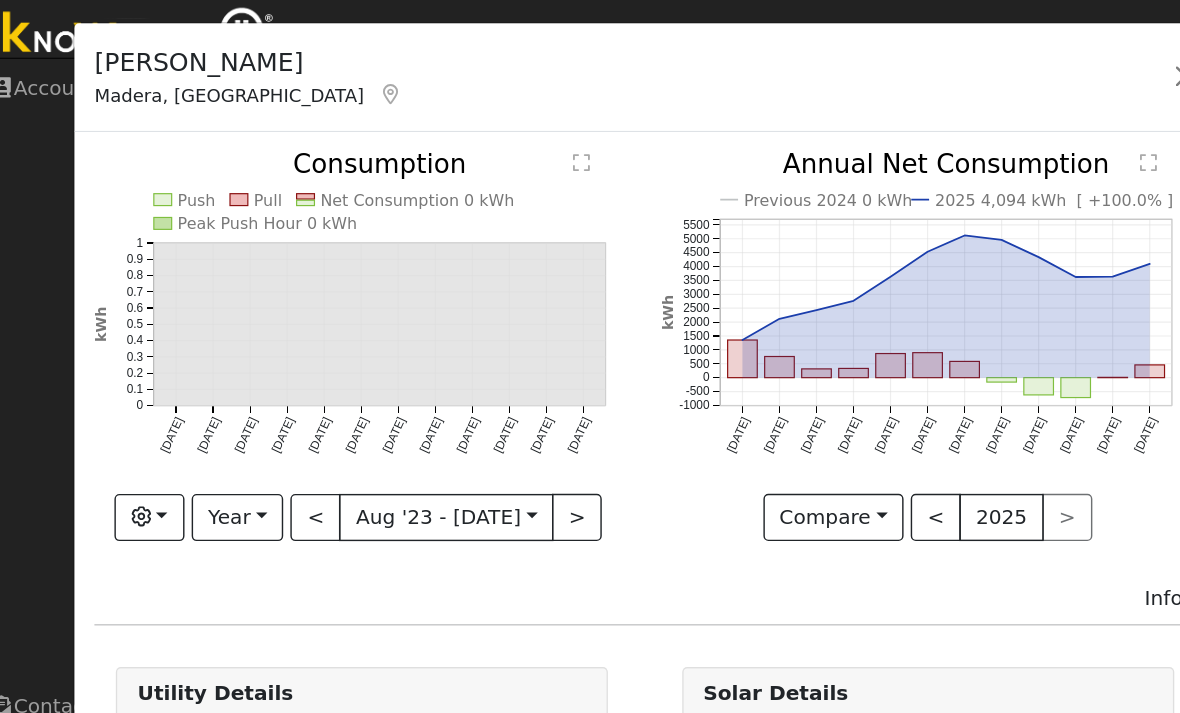
click at [409, 369] on button ">" at bounding box center [426, 372] width 35 height 34
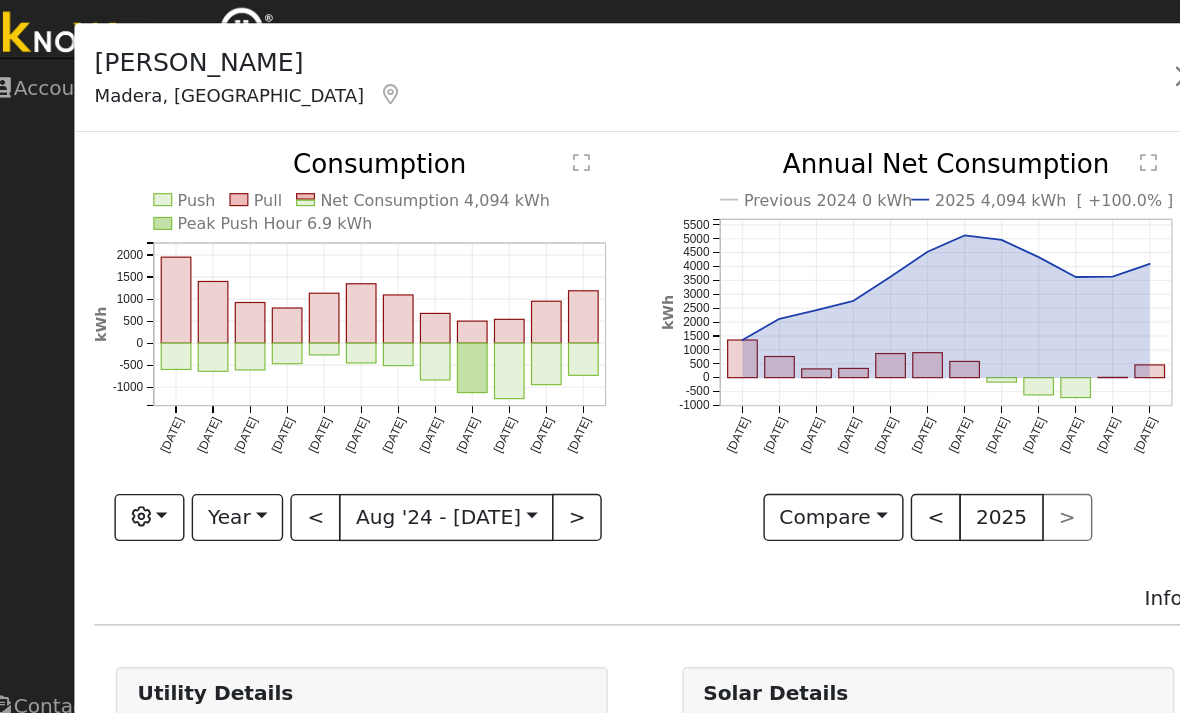
click at [184, 367] on button "Year" at bounding box center [189, 372] width 64 height 34
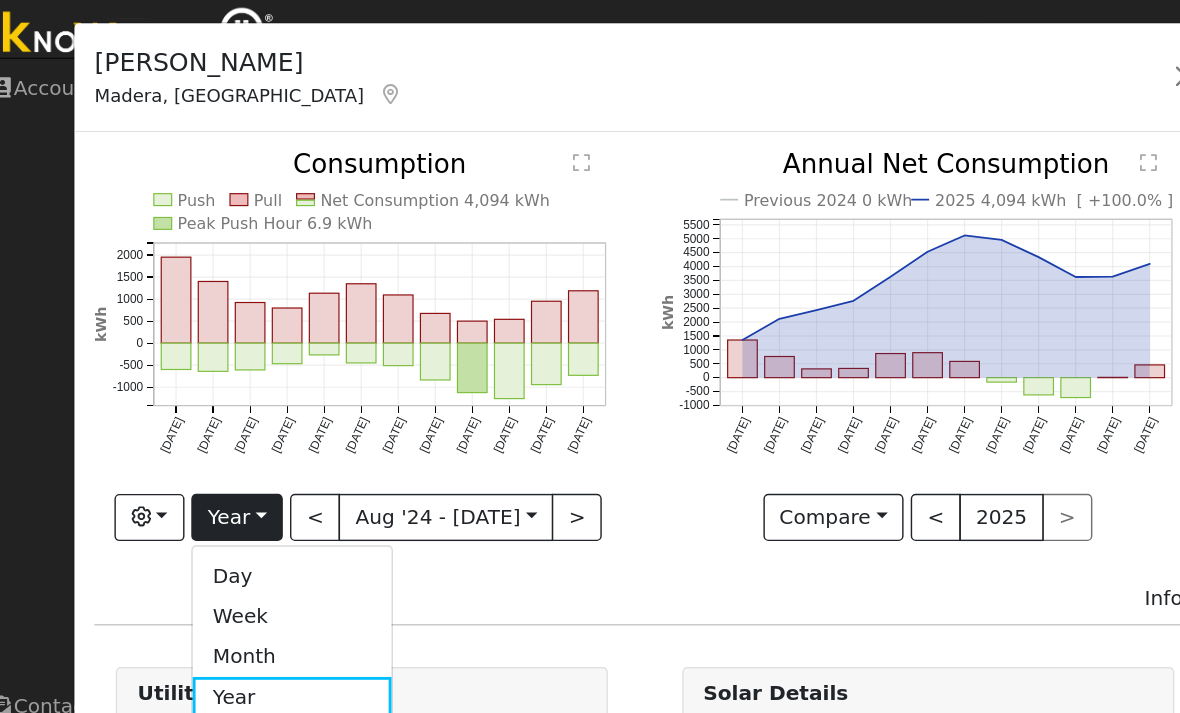
click at [162, 408] on link "Day" at bounding box center [227, 413] width 139 height 28
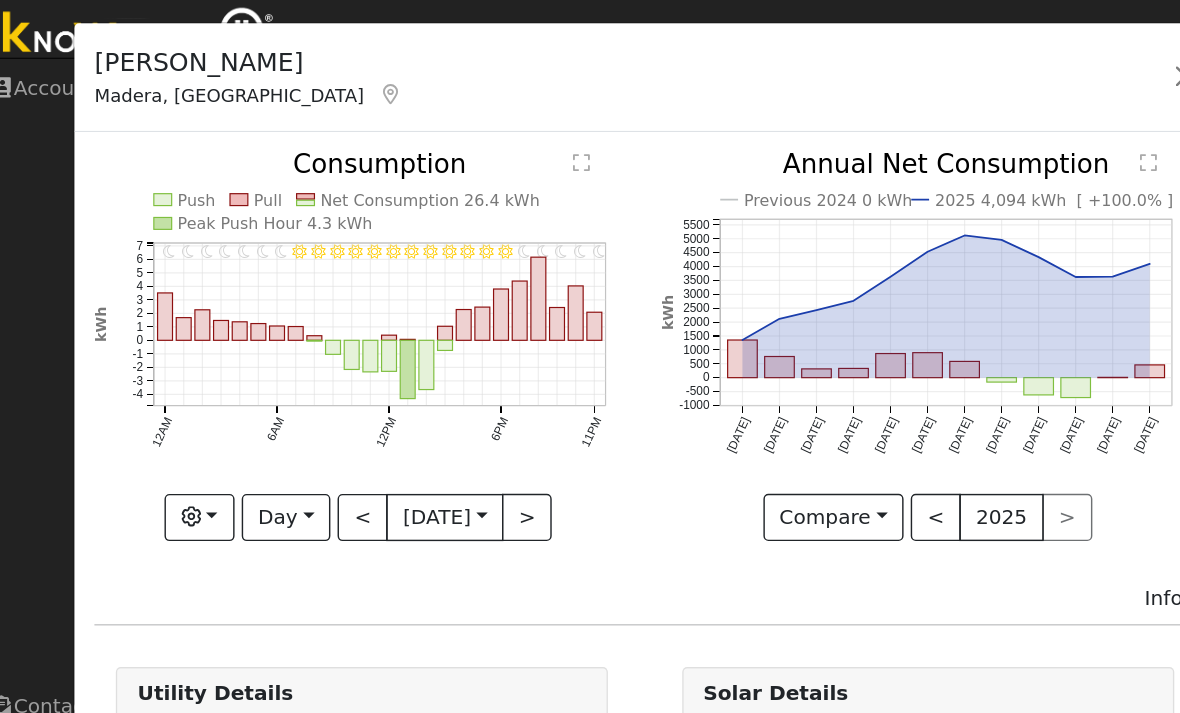
click at [399, 367] on div "Graphs Estimated Production Previous Year Consumption Previous Year Total Consu…" at bounding box center [276, 372] width 374 height 34
click at [375, 363] on button ">" at bounding box center [391, 372] width 35 height 34
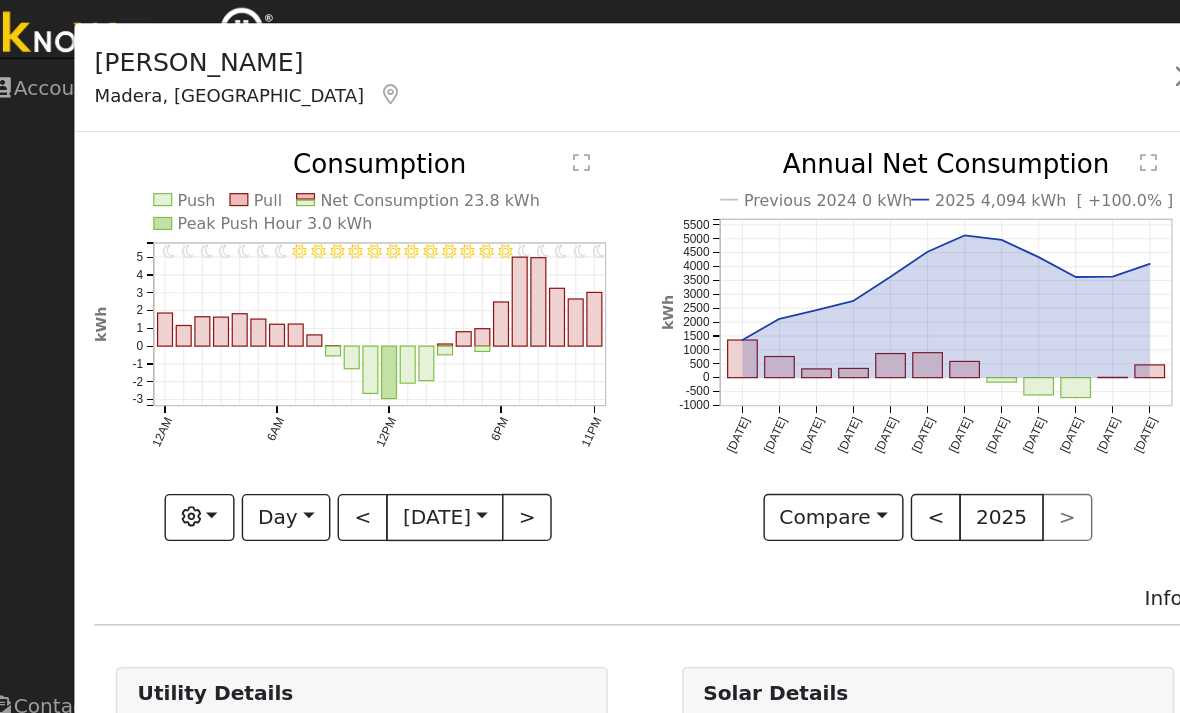
click at [374, 366] on button ">" at bounding box center [391, 372] width 35 height 34
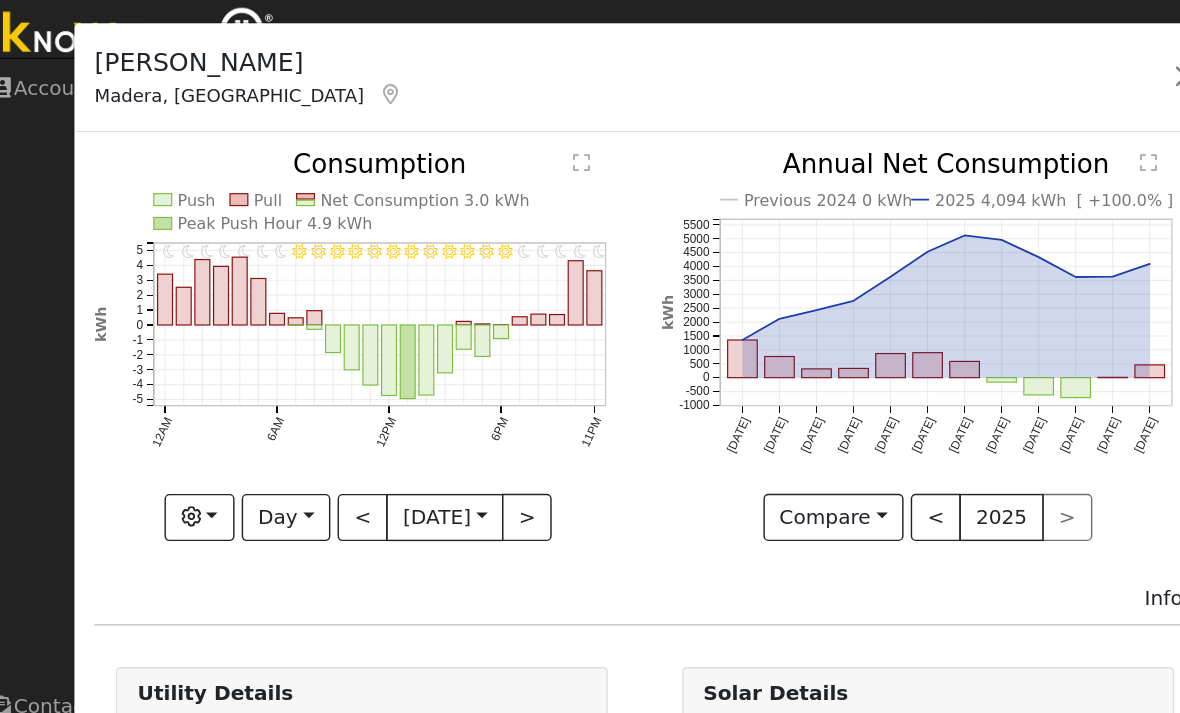
click at [376, 367] on button ">" at bounding box center [391, 372] width 35 height 34
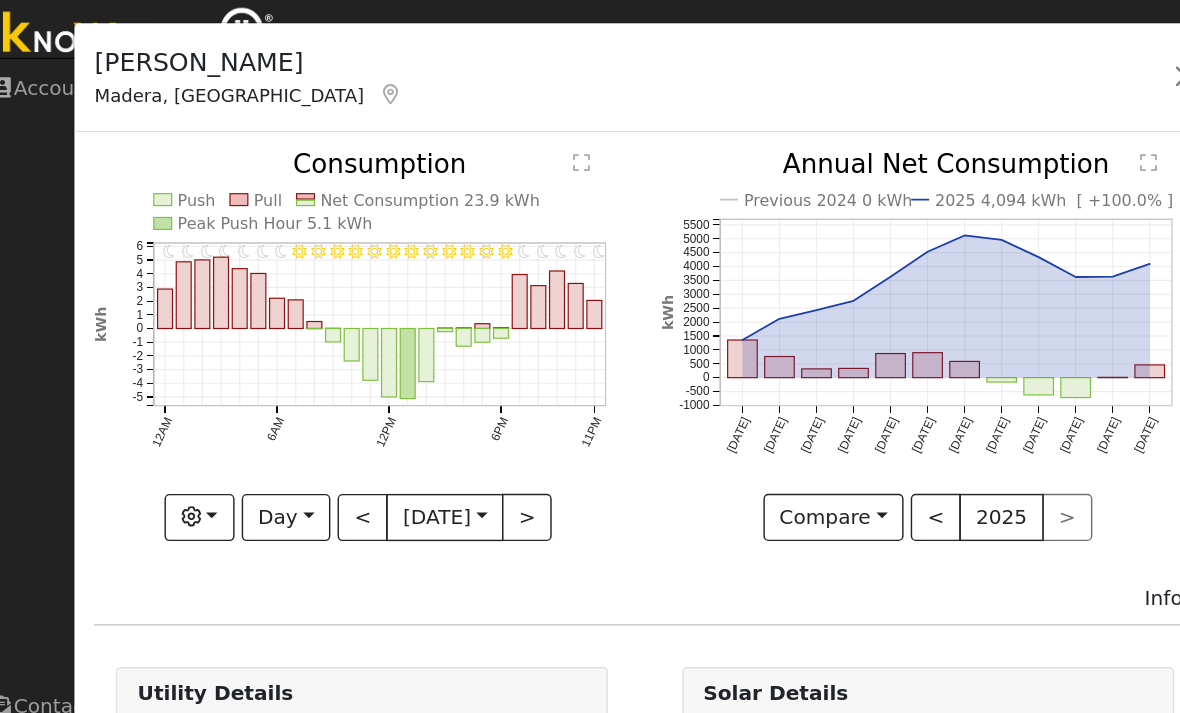
click at [374, 365] on button ">" at bounding box center [391, 372] width 35 height 34
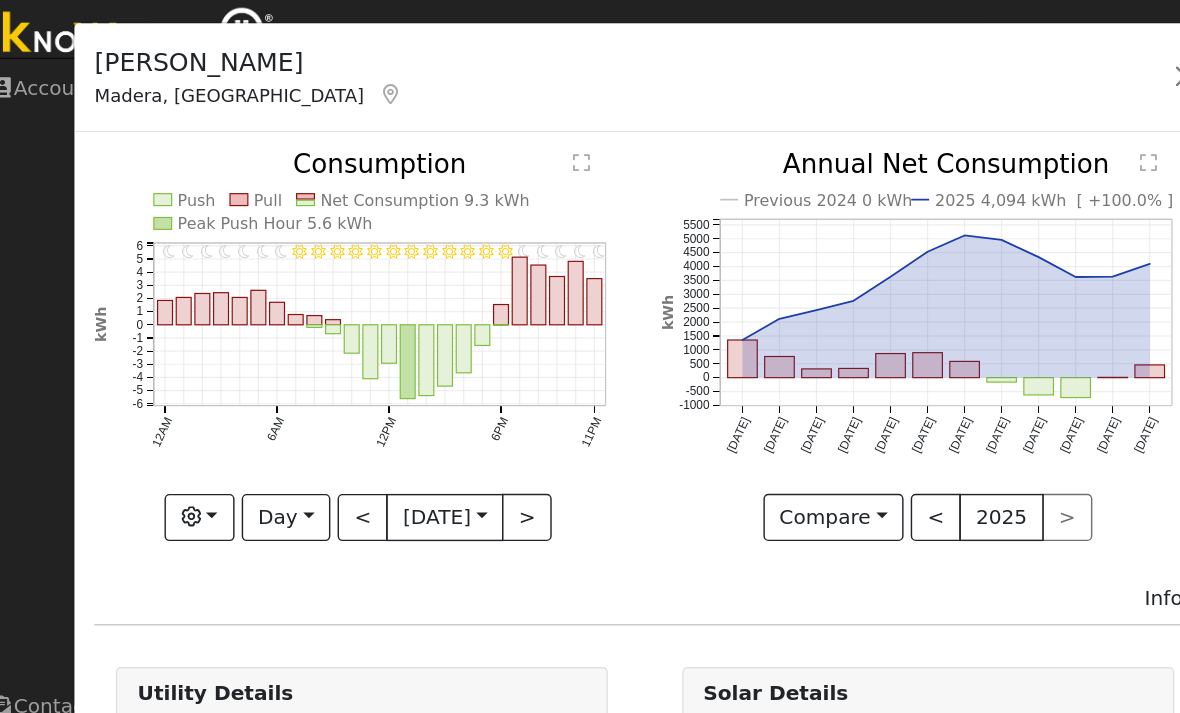
click at [381, 363] on button ">" at bounding box center [391, 372] width 35 height 34
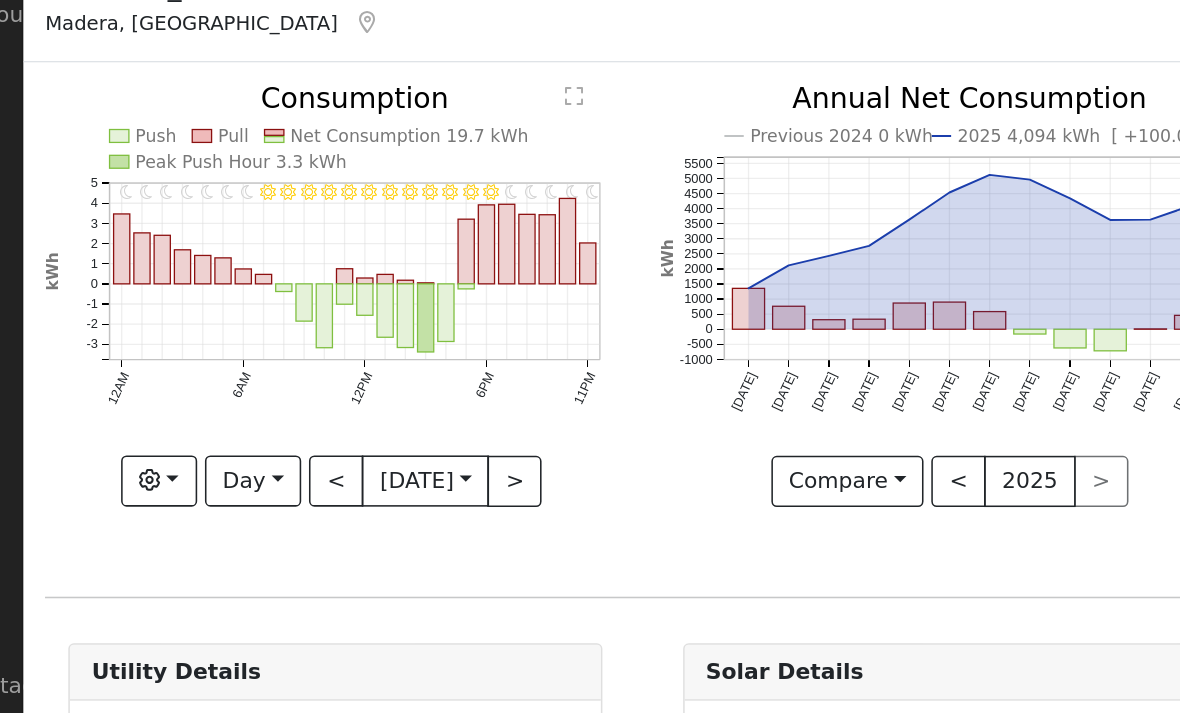
click at [192, 355] on button "Day" at bounding box center [223, 372] width 62 height 34
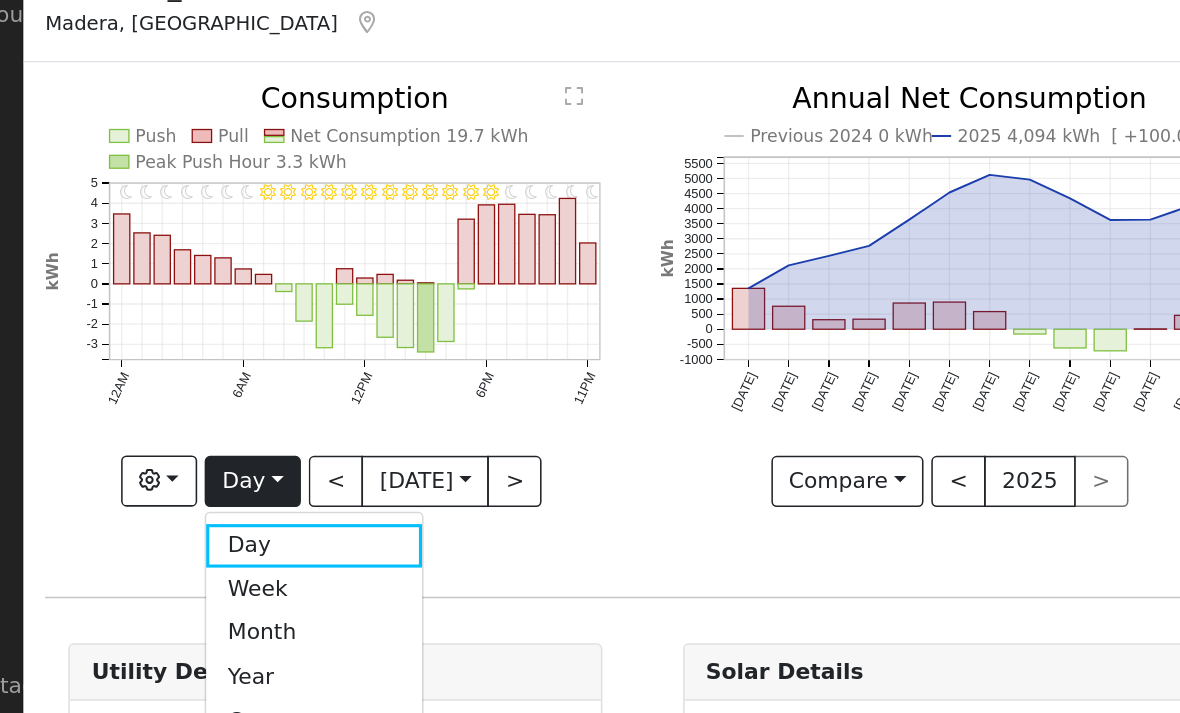
click at [193, 483] on link "Year" at bounding box center [262, 497] width 139 height 28
type input "[DATE]"
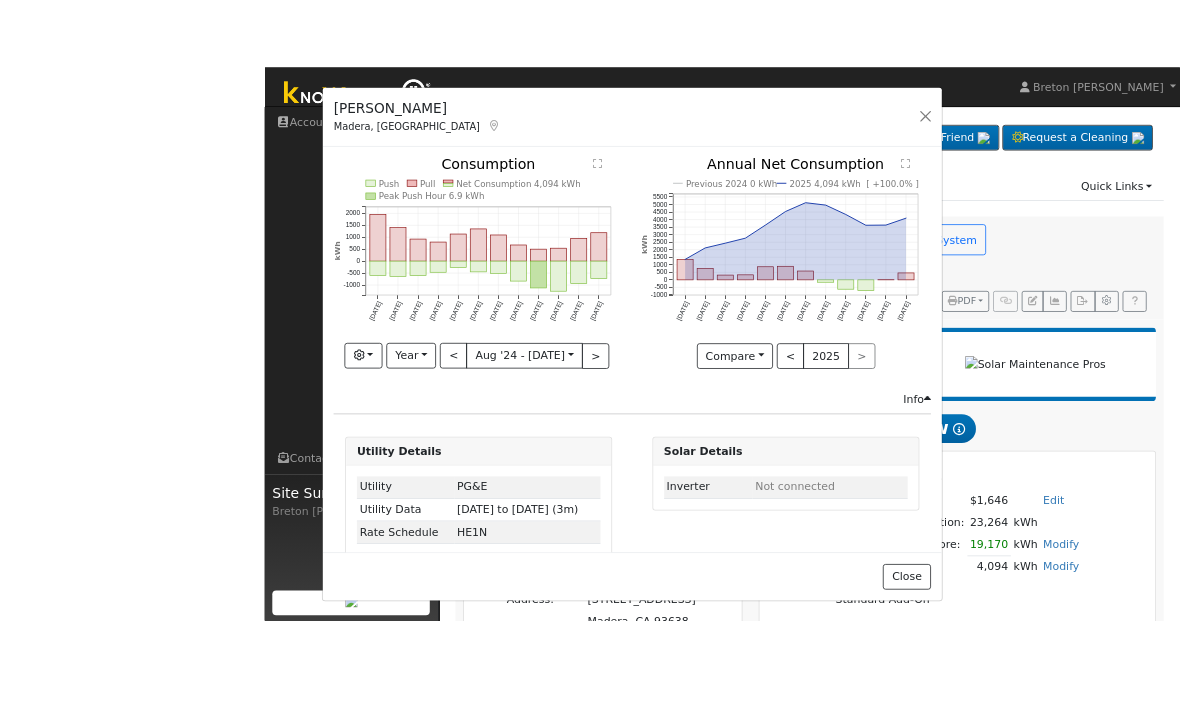
scroll to position [20, 0]
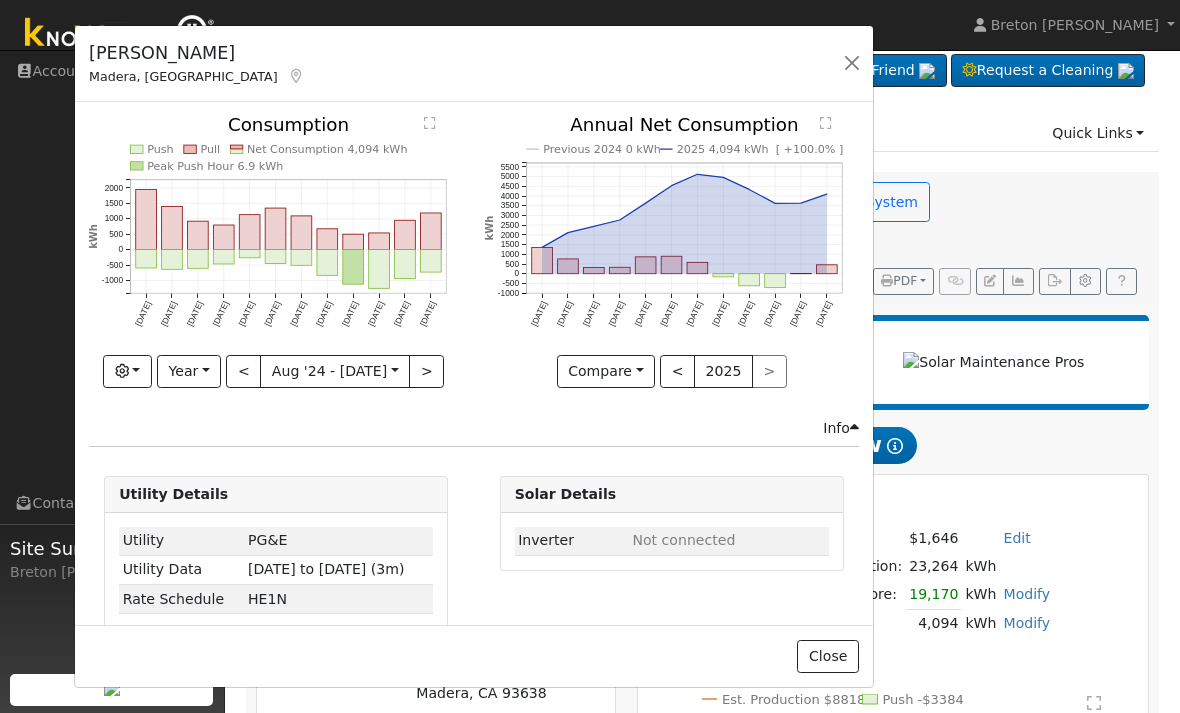
click at [863, 64] on button "button" at bounding box center [852, 63] width 28 height 28
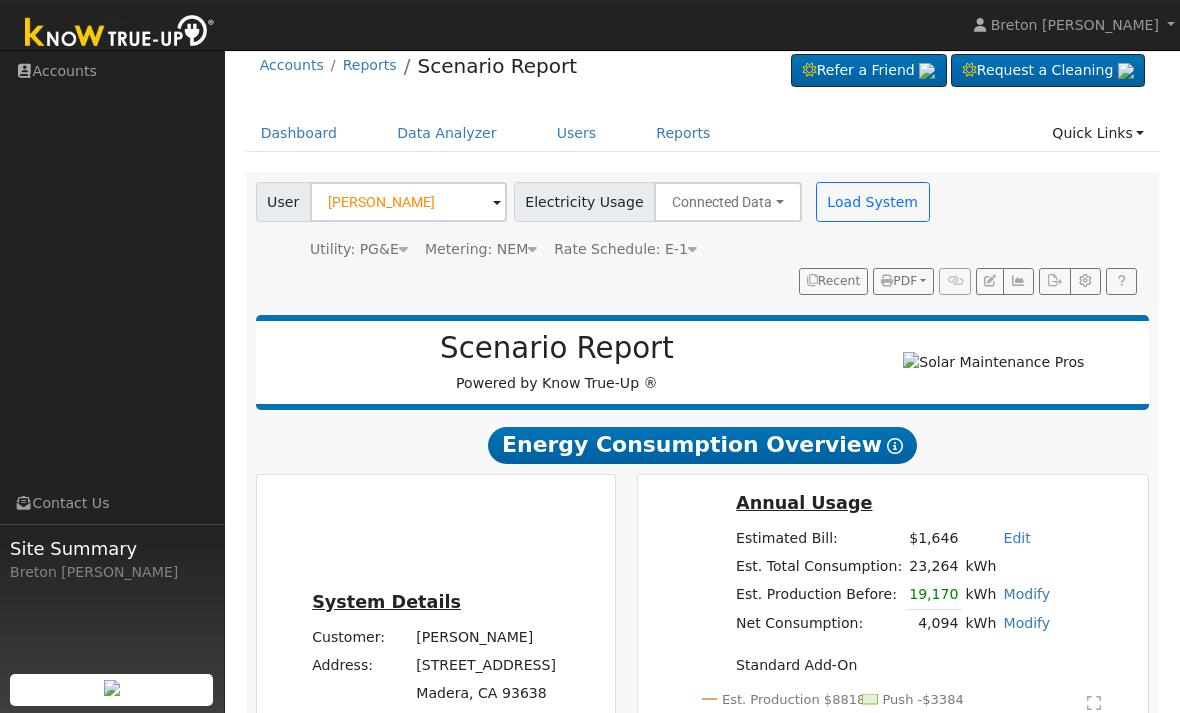
scroll to position [15, 0]
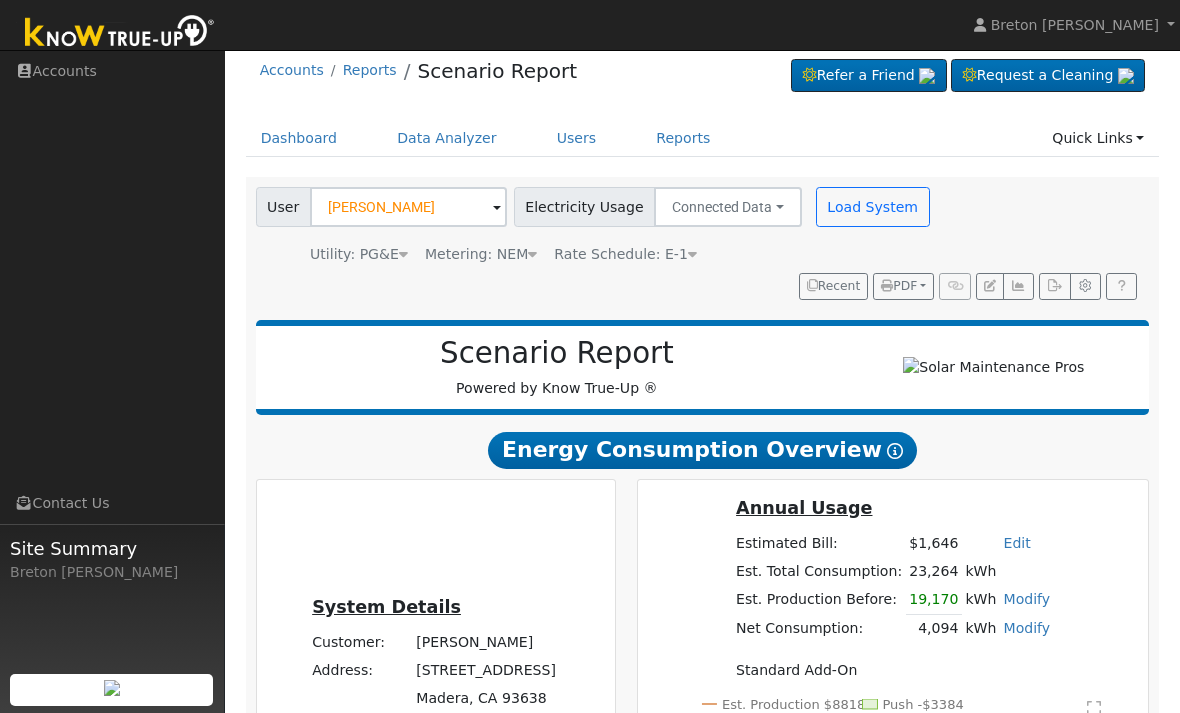
click at [877, 201] on button "Load System" at bounding box center [873, 207] width 114 height 40
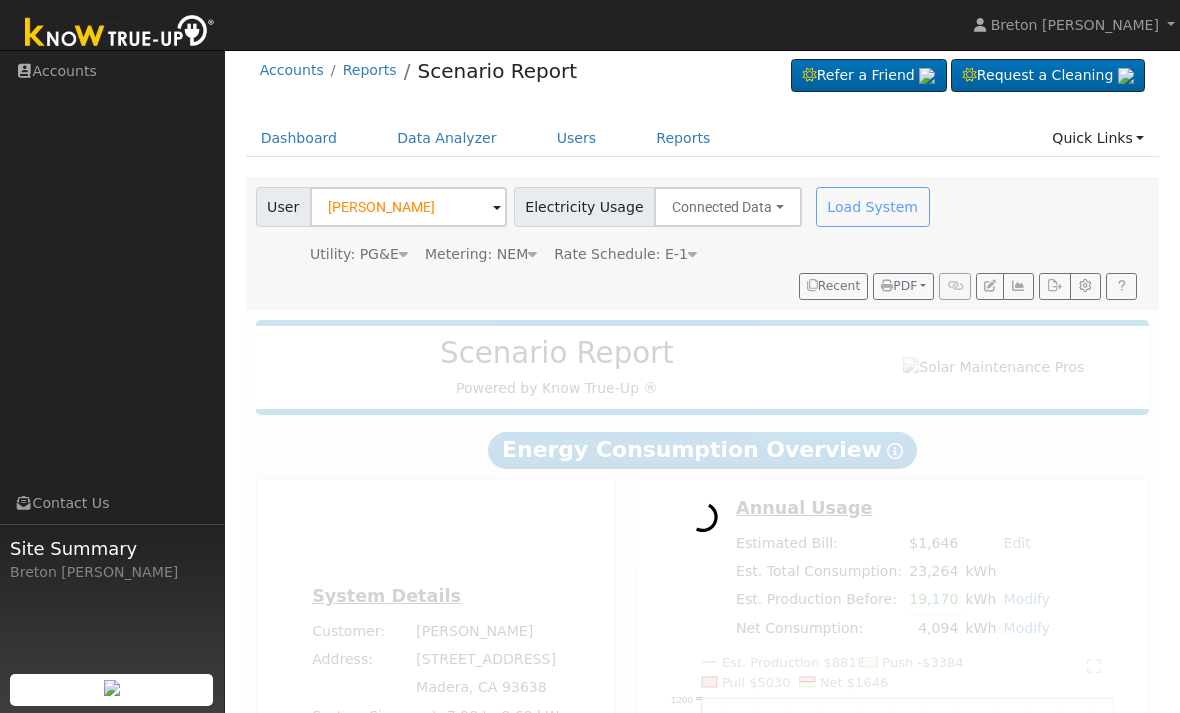
radio input "true"
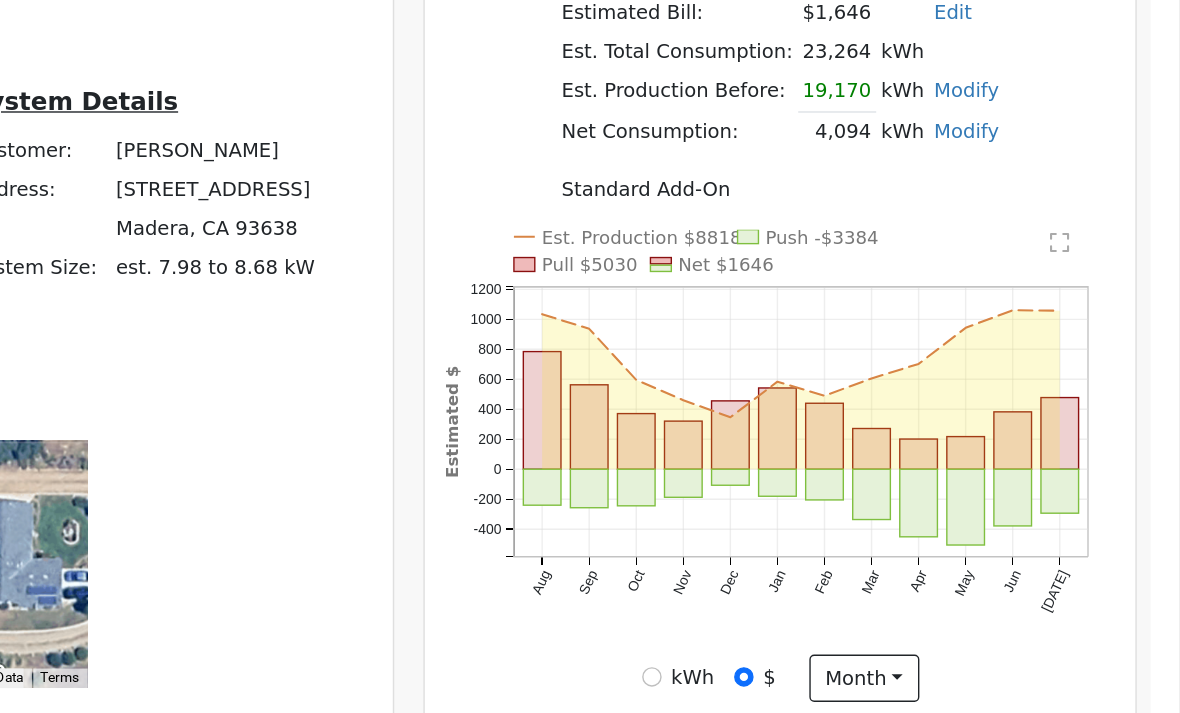
scroll to position [477, 0]
